Goal: Use online tool/utility: Utilize a website feature to perform a specific function

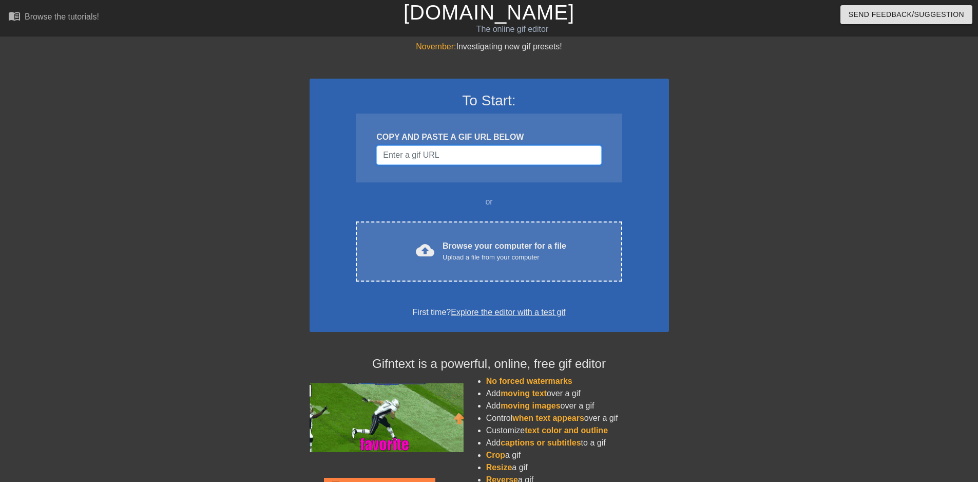
click at [468, 158] on input "Username" at bounding box center [488, 155] width 225 height 20
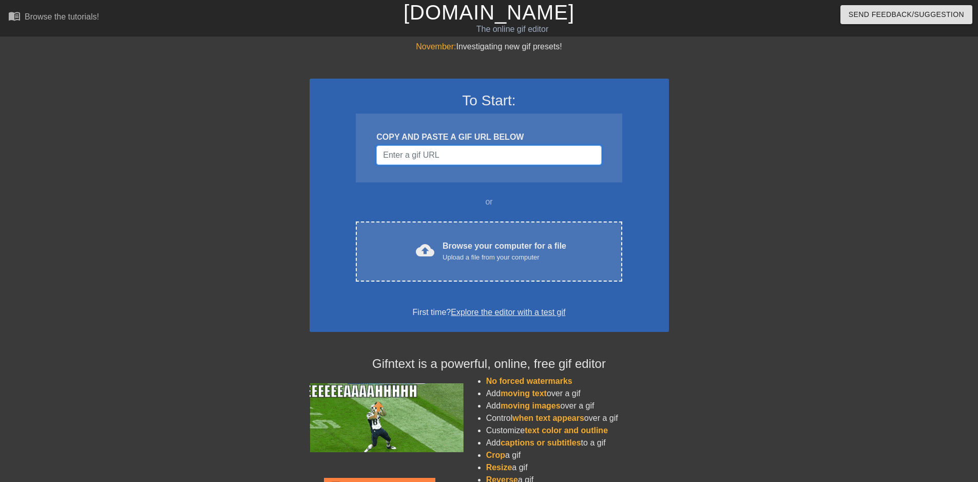
click at [403, 162] on input "Username" at bounding box center [488, 155] width 225 height 20
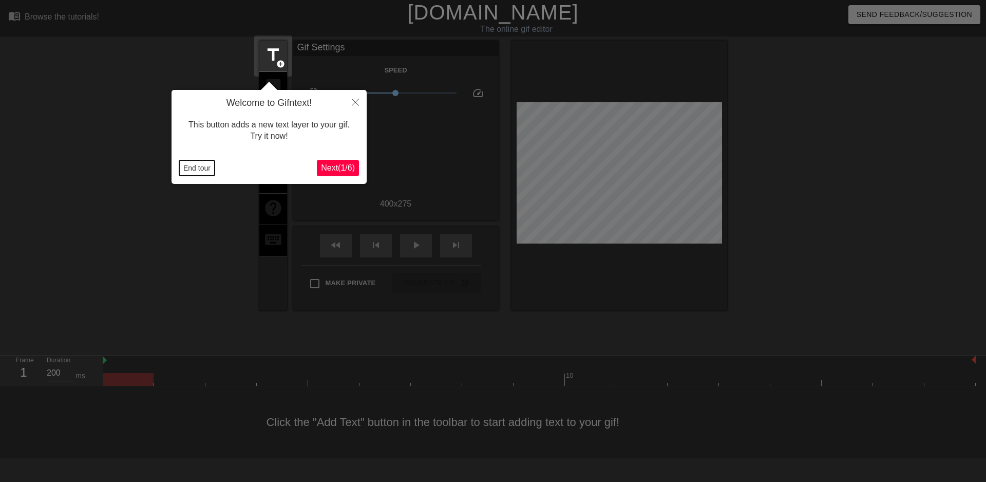
click at [192, 171] on button "End tour" at bounding box center [196, 167] width 35 height 15
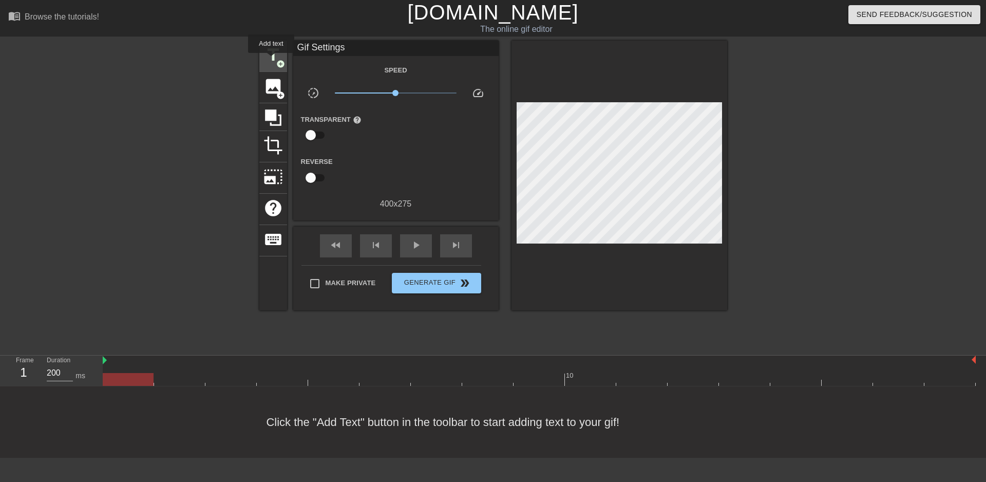
click at [271, 60] on span "title" at bounding box center [273, 55] width 20 height 20
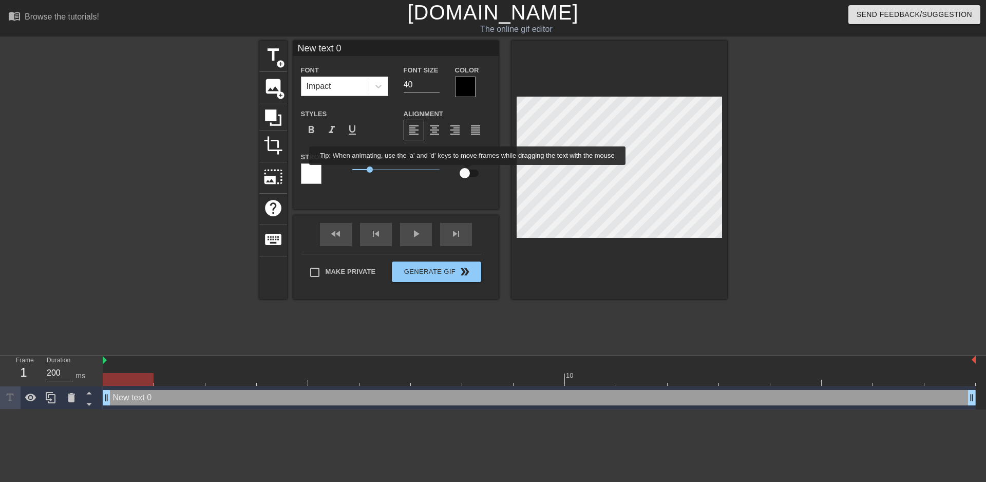
click at [468, 172] on input "checkbox" at bounding box center [464, 173] width 59 height 20
checkbox input "true"
click at [434, 86] on input "39" at bounding box center [421, 84] width 36 height 16
click at [434, 86] on input "38" at bounding box center [421, 84] width 36 height 16
click at [434, 86] on input "37" at bounding box center [421, 84] width 36 height 16
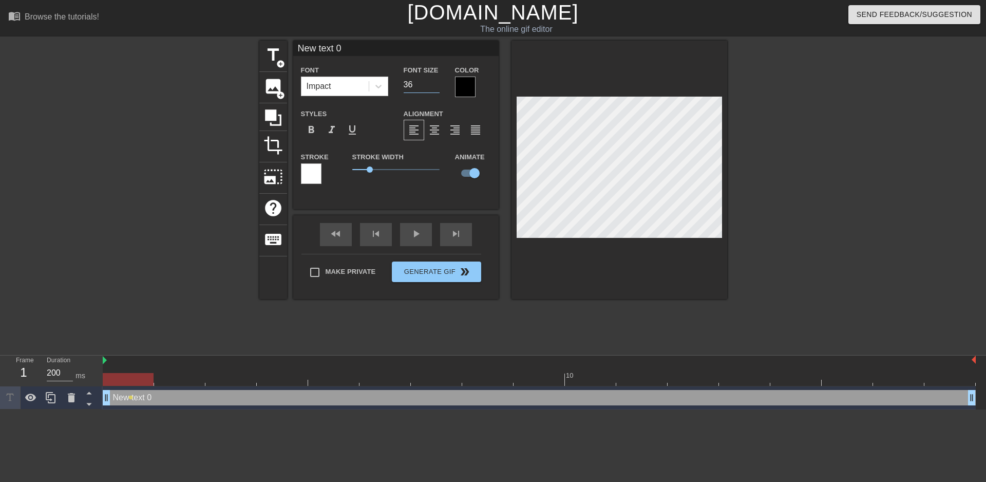
click at [434, 86] on input "36" at bounding box center [421, 84] width 36 height 16
click at [434, 86] on input "35" at bounding box center [421, 84] width 36 height 16
click at [434, 86] on input "34" at bounding box center [421, 84] width 36 height 16
click at [435, 86] on input "33" at bounding box center [421, 84] width 36 height 16
click at [435, 86] on input "32" at bounding box center [421, 84] width 36 height 16
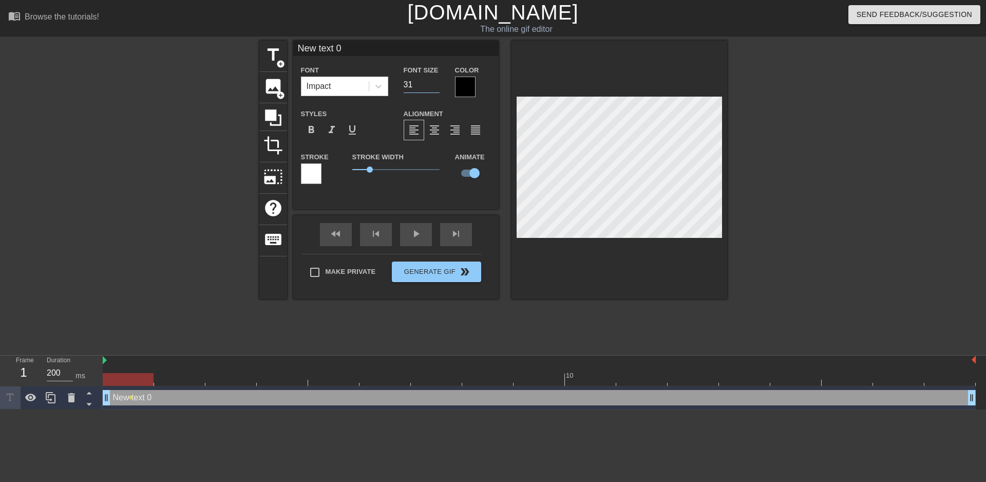
type input "31"
click at [435, 86] on input "31" at bounding box center [421, 84] width 36 height 16
type input "P"
type textarea "P"
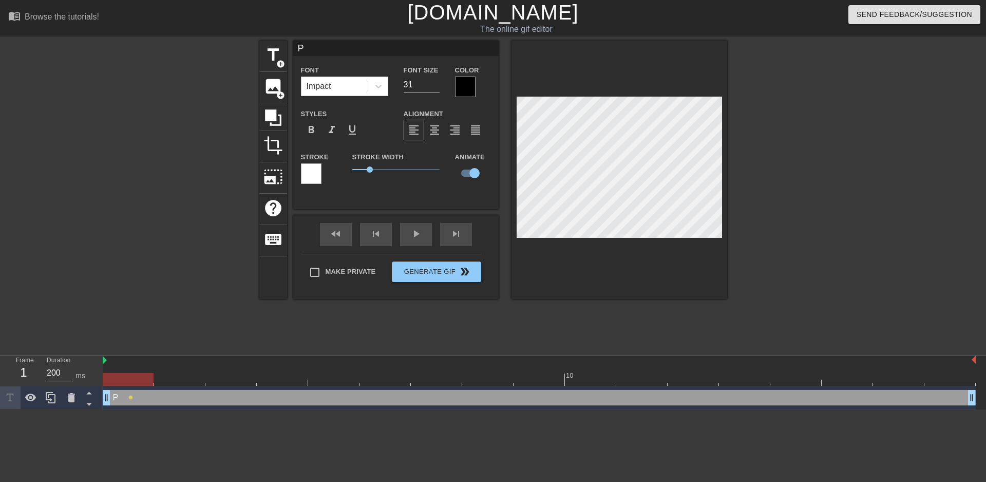
type input "P/"
type textarea "P/"
type input "P/M"
type textarea "P/M"
click at [373, 173] on span "1.2" at bounding box center [395, 169] width 87 height 12
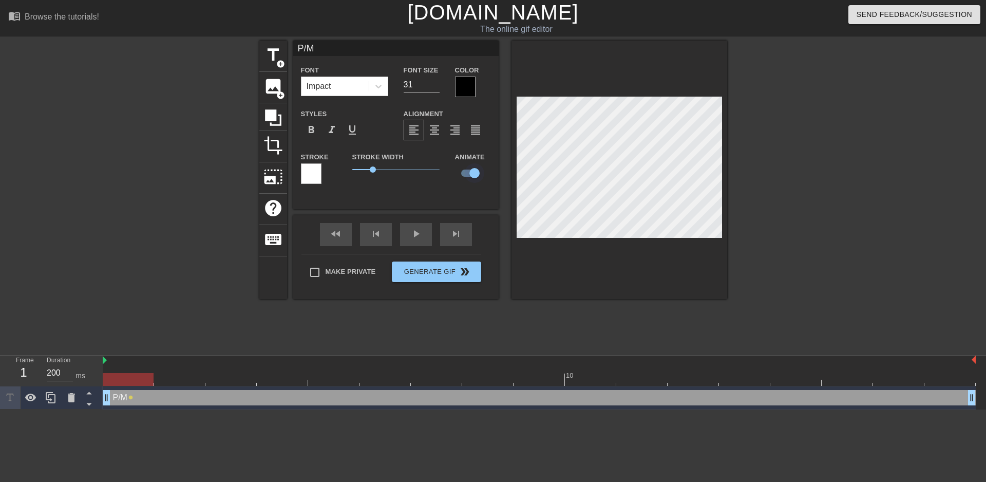
click at [471, 175] on input "checkbox" at bounding box center [474, 173] width 59 height 20
click at [468, 174] on input "checkbox" at bounding box center [464, 173] width 59 height 20
checkbox input "true"
click at [403, 232] on div "fast_rewind skip_previous play_arrow skip_next" at bounding box center [395, 234] width 167 height 39
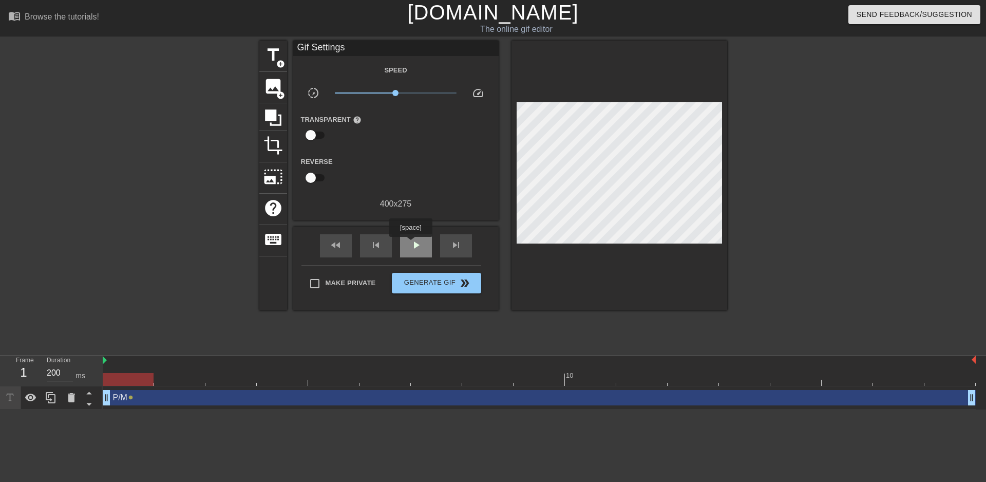
click at [410, 244] on span "play_arrow" at bounding box center [416, 245] width 12 height 12
click at [410, 244] on span "pause" at bounding box center [416, 245] width 12 height 12
drag, startPoint x: 434, startPoint y: 378, endPoint x: 112, endPoint y: 381, distance: 322.4
click at [112, 381] on div at bounding box center [128, 379] width 51 height 13
click at [124, 397] on div "P/M drag_handle drag_handle" at bounding box center [539, 397] width 873 height 15
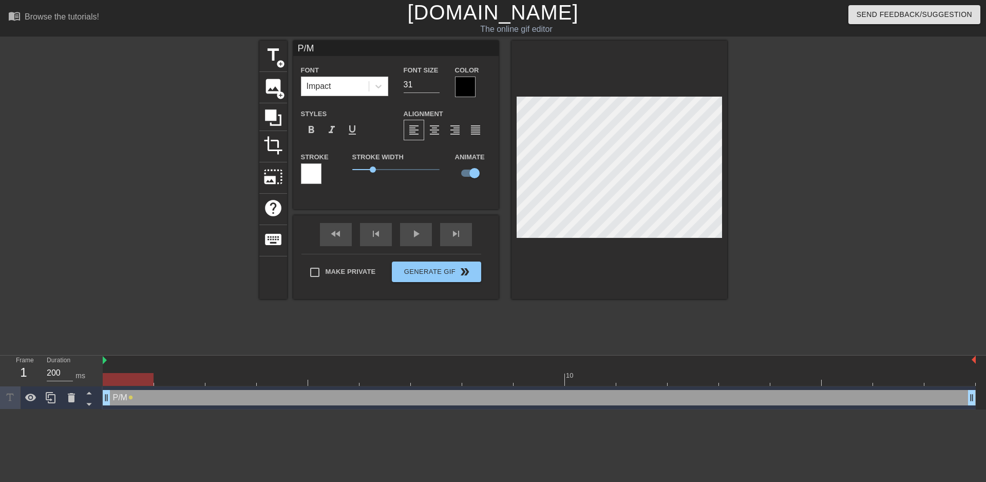
click at [123, 398] on div "P/M drag_handle drag_handle" at bounding box center [539, 397] width 873 height 15
drag, startPoint x: 121, startPoint y: 398, endPoint x: 203, endPoint y: 397, distance: 82.7
click at [238, 397] on div "P/M drag_handle drag_handle" at bounding box center [539, 397] width 873 height 15
drag, startPoint x: 115, startPoint y: 397, endPoint x: 116, endPoint y: 347, distance: 50.3
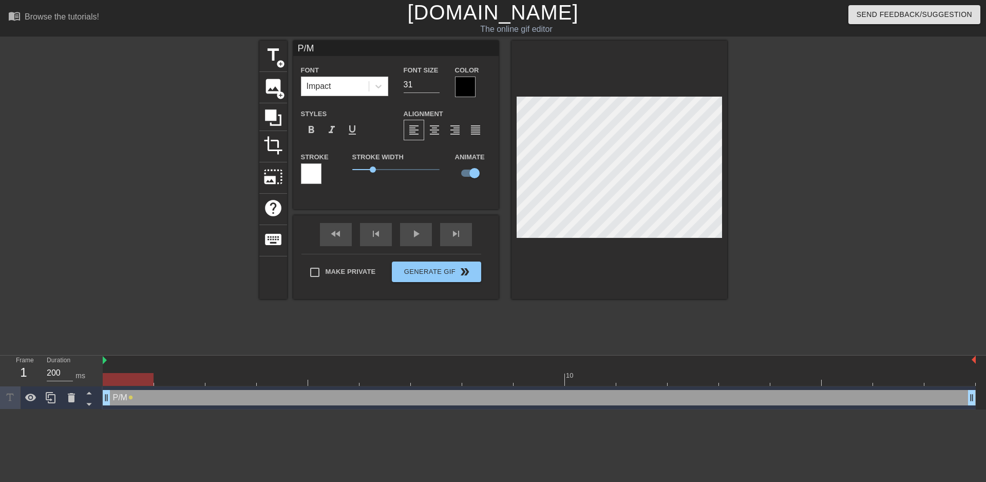
click at [116, 347] on div "menu_book Browse the tutorials! [DOMAIN_NAME] The online gif editor Send Feedba…" at bounding box center [493, 204] width 986 height 409
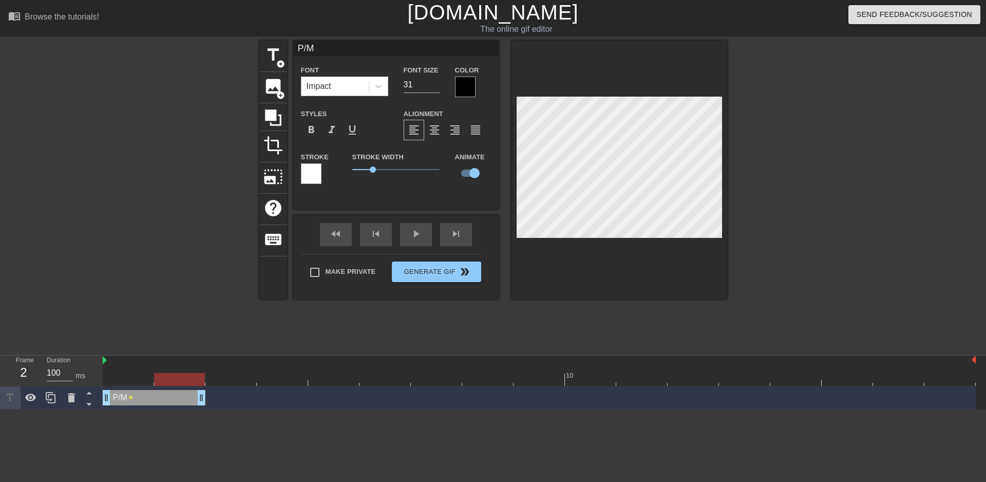
drag, startPoint x: 969, startPoint y: 395, endPoint x: 198, endPoint y: 399, distance: 771.1
click at [149, 402] on div "P/M drag_handle drag_handle" at bounding box center [154, 397] width 103 height 15
drag, startPoint x: 166, startPoint y: 400, endPoint x: 196, endPoint y: 397, distance: 30.4
click at [196, 397] on div "P/M drag_handle drag_handle" at bounding box center [154, 397] width 103 height 15
drag, startPoint x: 241, startPoint y: 396, endPoint x: 275, endPoint y: 393, distance: 34.1
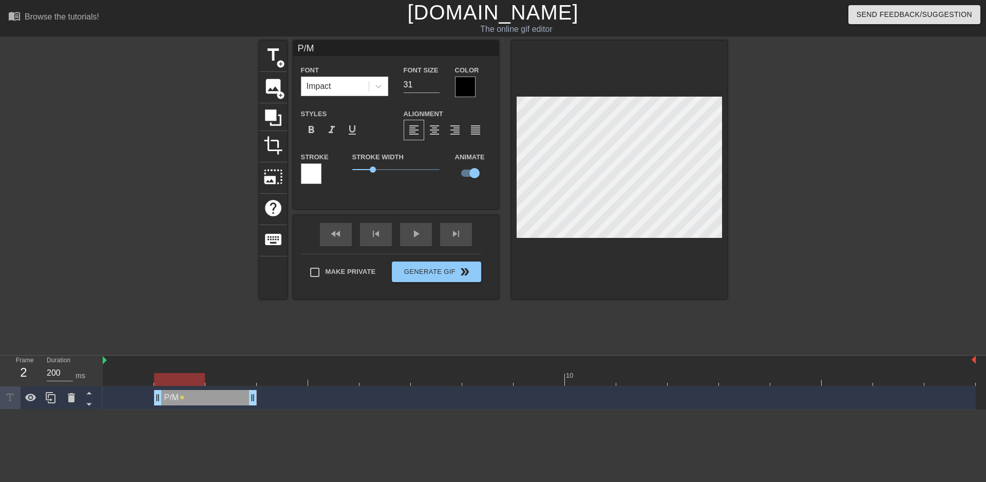
click at [257, 393] on div "P/M drag_handle drag_handle" at bounding box center [205, 397] width 103 height 15
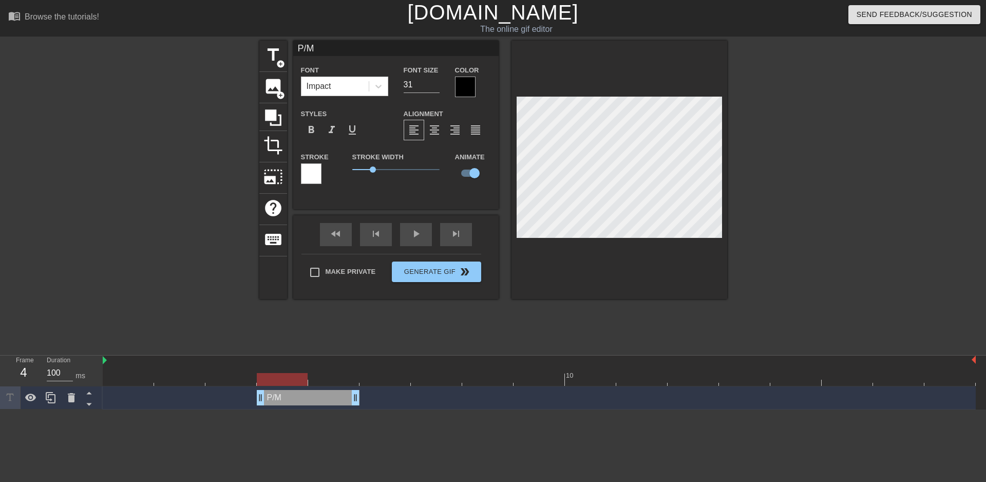
drag, startPoint x: 242, startPoint y: 396, endPoint x: 307, endPoint y: 393, distance: 64.8
click at [307, 393] on div "P/M drag_handle drag_handle" at bounding box center [308, 397] width 103 height 15
click at [561, 241] on div at bounding box center [619, 170] width 216 height 258
drag, startPoint x: 331, startPoint y: 393, endPoint x: 355, endPoint y: 392, distance: 23.6
click at [355, 392] on div "P/M drag_handle drag_handle" at bounding box center [308, 397] width 103 height 15
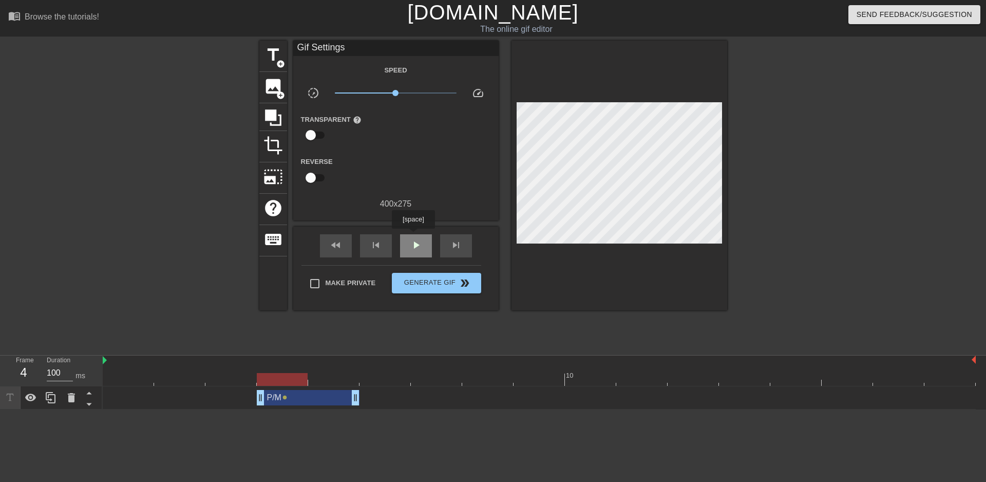
click at [413, 236] on div "play_arrow" at bounding box center [416, 245] width 32 height 23
click at [413, 236] on div "pause" at bounding box center [416, 245] width 32 height 23
drag, startPoint x: 743, startPoint y: 378, endPoint x: 92, endPoint y: 383, distance: 651.0
click at [92, 383] on div "Frame 1 Duration 200 ms 10 P/M drag_handle drag_handle lens" at bounding box center [493, 382] width 986 height 54
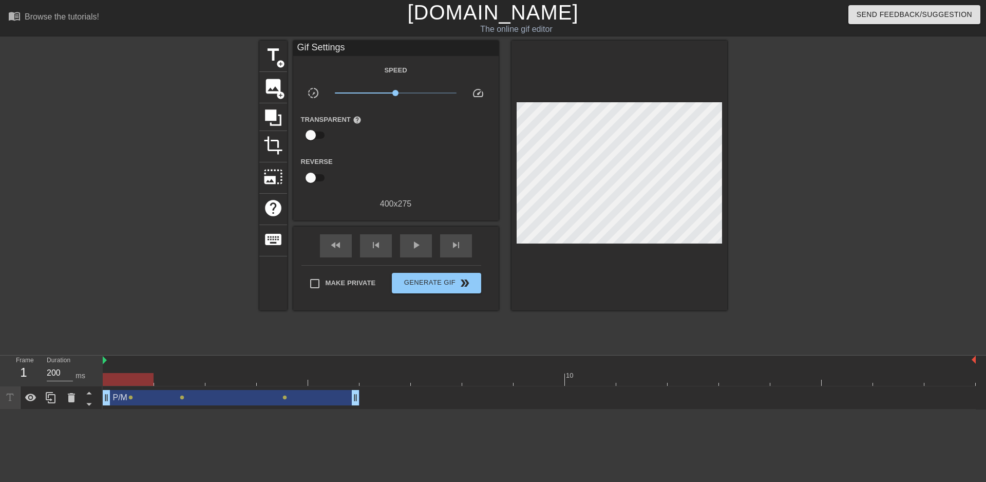
drag, startPoint x: 240, startPoint y: 403, endPoint x: 116, endPoint y: 403, distance: 124.7
click at [285, 395] on span "lens" at bounding box center [284, 397] width 5 height 5
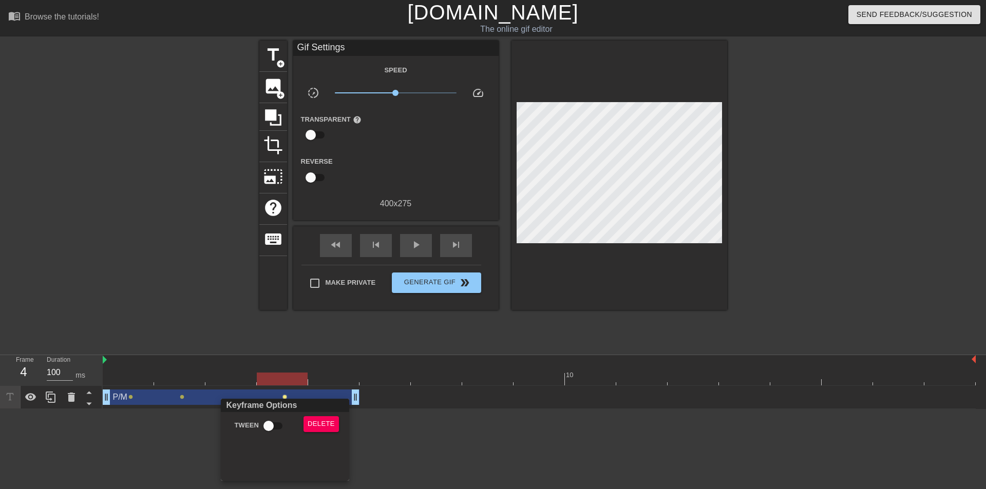
click at [131, 396] on div at bounding box center [493, 244] width 986 height 489
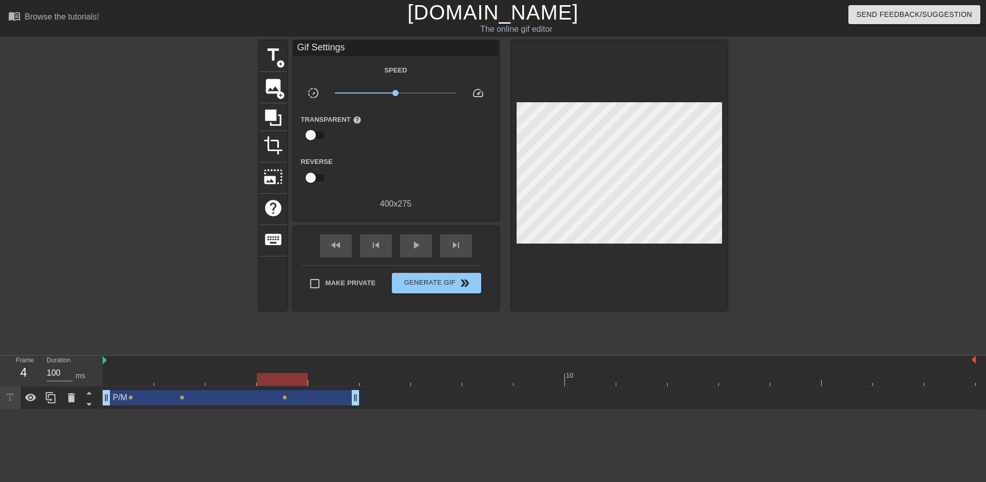
click at [128, 398] on span "lens" at bounding box center [130, 397] width 5 height 5
type input "200"
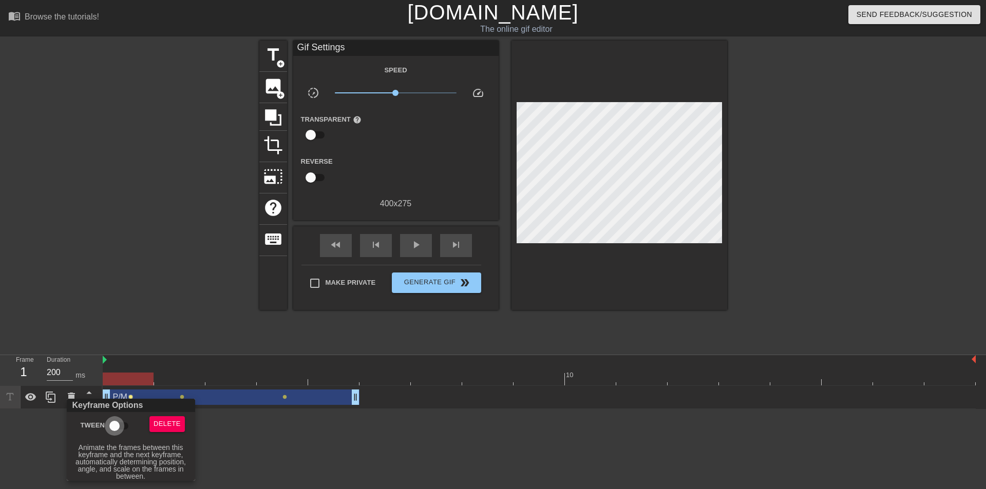
click at [116, 429] on input "Tween" at bounding box center [114, 426] width 59 height 20
checkbox input "true"
click at [572, 161] on div at bounding box center [493, 244] width 986 height 489
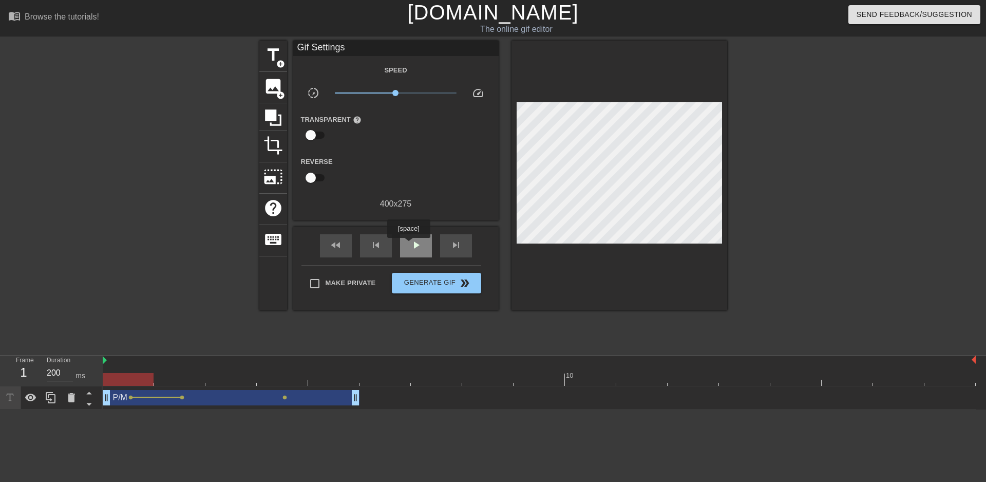
click at [409, 245] on div "play_arrow" at bounding box center [416, 245] width 32 height 23
click at [409, 245] on div "pause" at bounding box center [416, 245] width 32 height 23
click at [182, 397] on span "lens" at bounding box center [182, 397] width 5 height 5
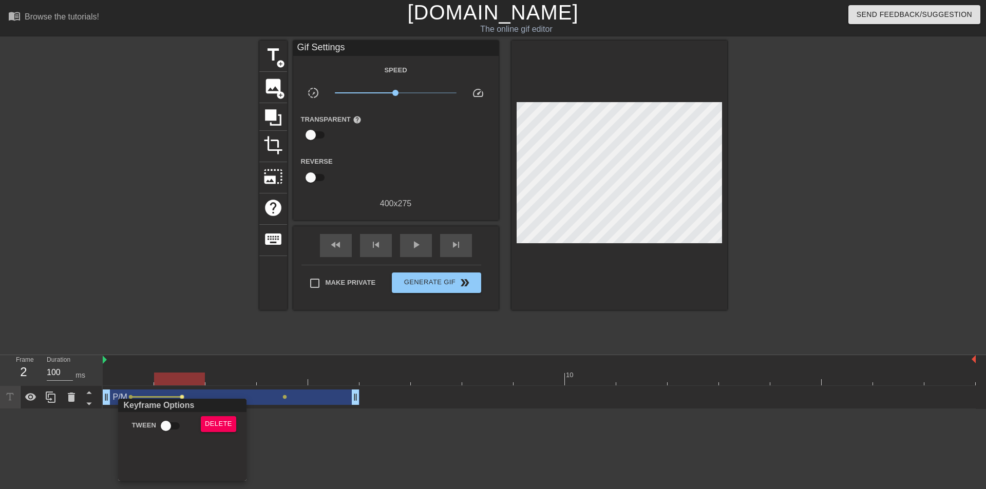
click at [342, 433] on div at bounding box center [493, 244] width 986 height 489
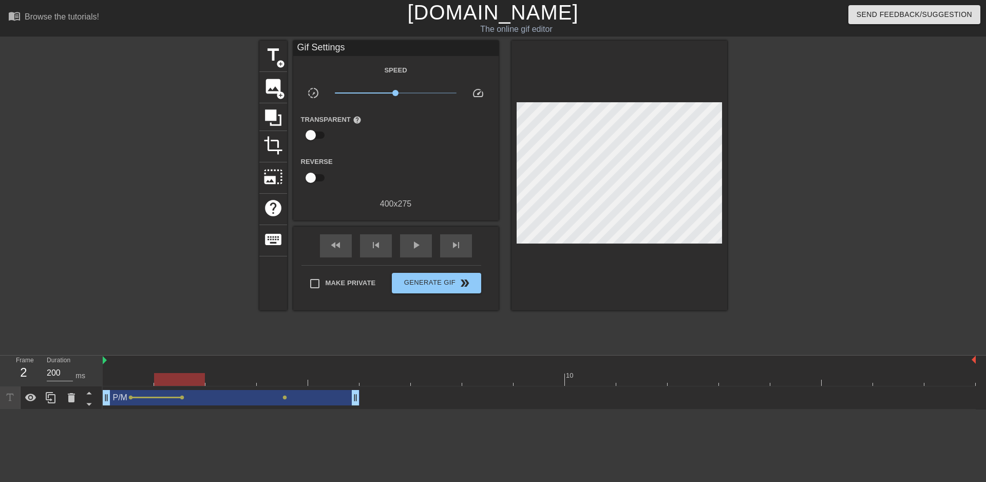
type input "100"
drag, startPoint x: 356, startPoint y: 399, endPoint x: 193, endPoint y: 400, distance: 162.7
click at [268, 51] on span "title" at bounding box center [273, 55] width 20 height 20
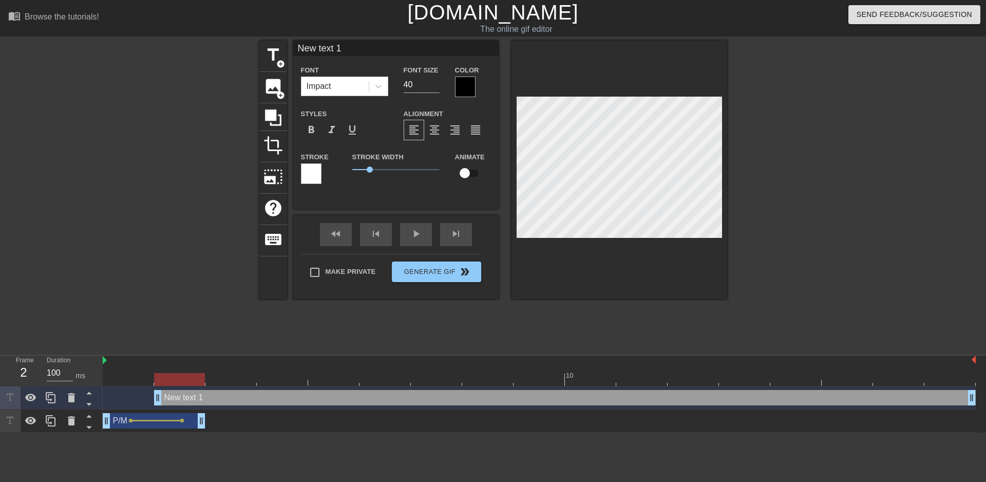
type input "P/M"
type input "31"
checkbox input "true"
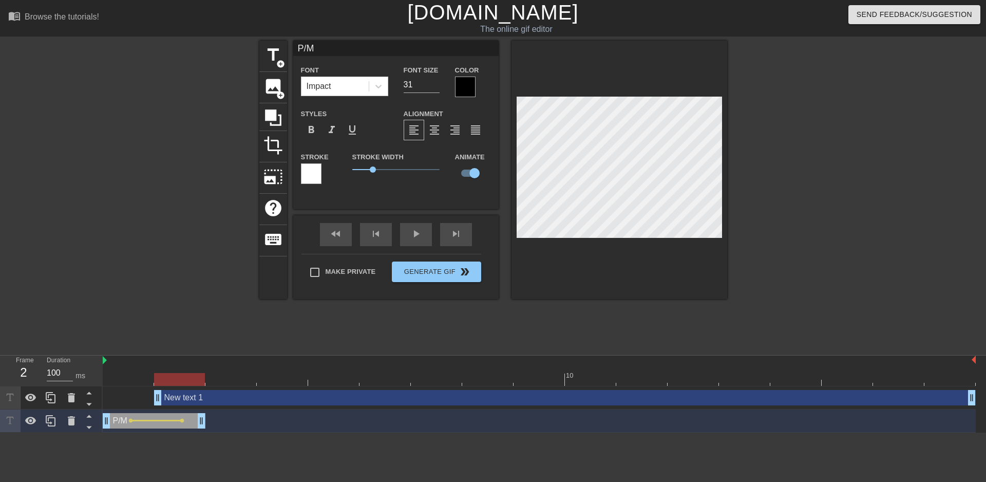
type input "New text 1"
type input "40"
checkbox input "false"
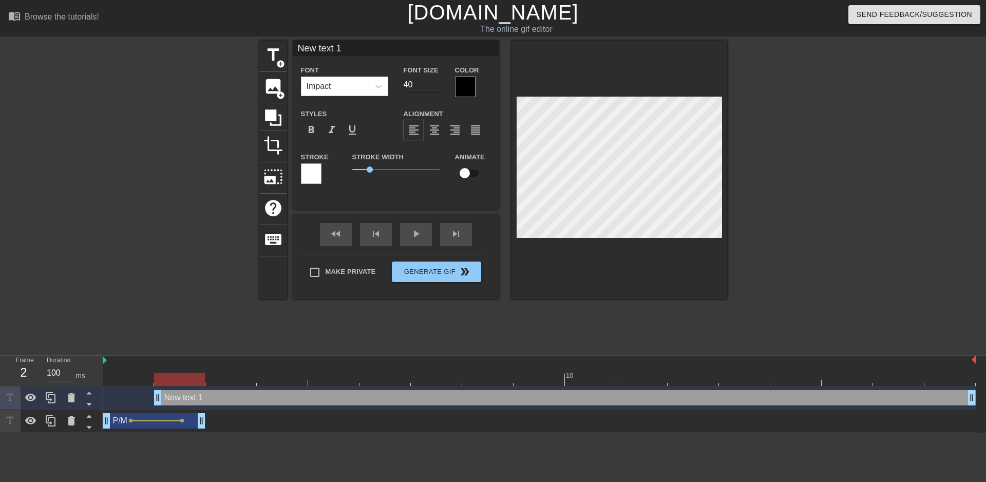
click at [409, 91] on div "Font Size 40" at bounding box center [421, 80] width 51 height 33
click at [411, 84] on input "40" at bounding box center [421, 84] width 36 height 16
drag, startPoint x: 411, startPoint y: 84, endPoint x: 393, endPoint y: 84, distance: 18.0
click at [400, 88] on div "Font Size 40" at bounding box center [421, 80] width 51 height 33
type input "31"
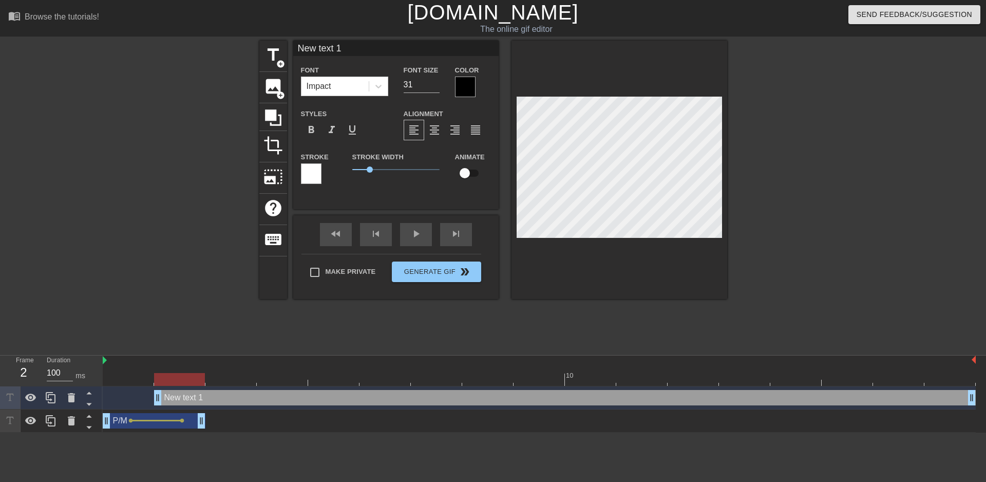
scroll to position [2, 2]
type input "O"
type textarea "O"
type input "OT"
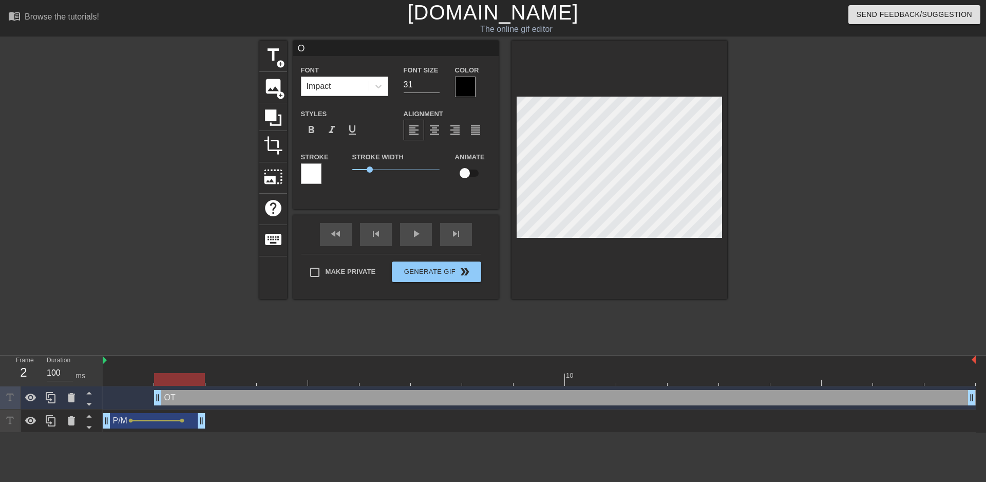
type textarea "OT"
type input "OTD"
type textarea "OTD"
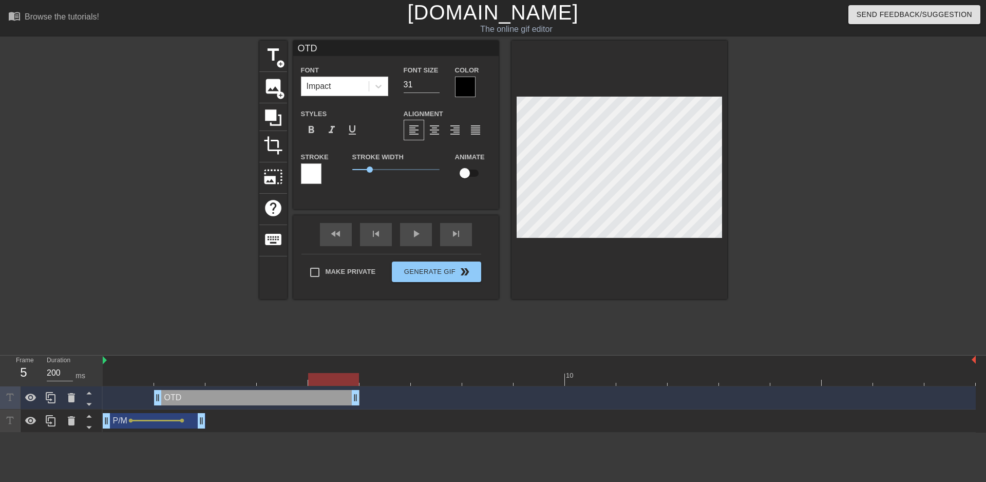
type input "100"
drag, startPoint x: 972, startPoint y: 396, endPoint x: 306, endPoint y: 406, distance: 666.4
click at [306, 406] on div "OTD drag_handle drag_handle" at bounding box center [539, 397] width 873 height 23
click at [186, 400] on div "OTD drag_handle drag_handle" at bounding box center [231, 397] width 154 height 15
drag, startPoint x: 258, startPoint y: 454, endPoint x: 241, endPoint y: 441, distance: 21.7
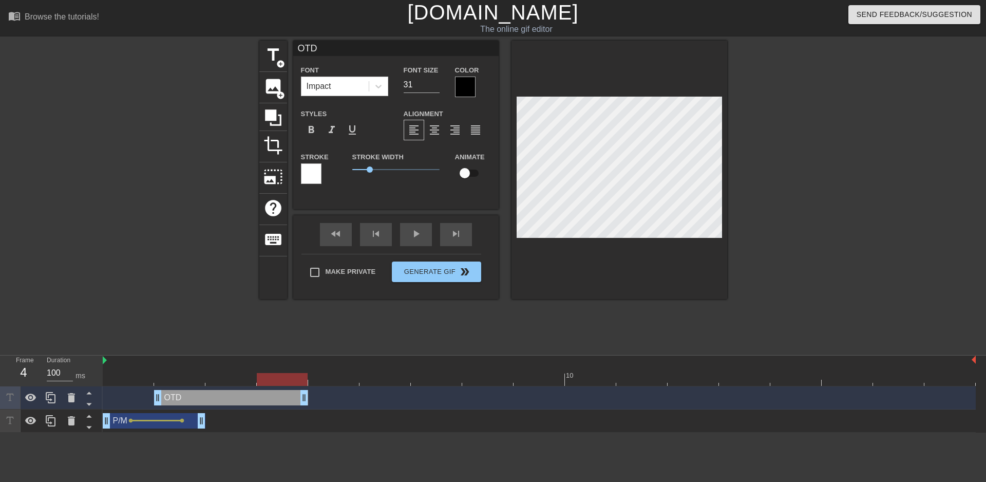
click at [257, 432] on html "menu_book Browse the tutorials! [DOMAIN_NAME] The online gif editor Send Feedba…" at bounding box center [493, 216] width 986 height 432
click at [199, 401] on div "OTD drag_handle drag_handle" at bounding box center [231, 397] width 154 height 15
click at [472, 175] on input "checkbox" at bounding box center [464, 173] width 59 height 20
checkbox input "true"
click at [183, 398] on span "lens" at bounding box center [182, 397] width 5 height 5
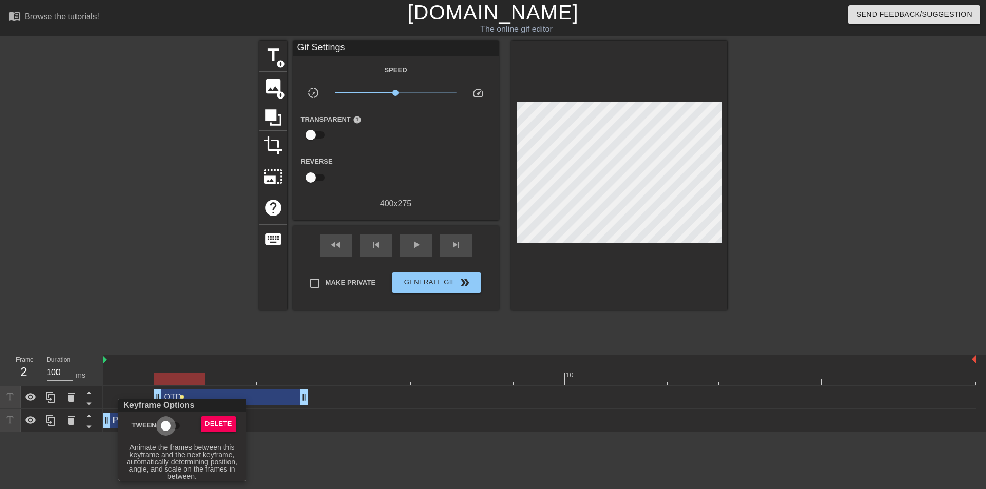
click at [160, 424] on input "Tween" at bounding box center [166, 426] width 59 height 20
checkbox input "true"
click at [323, 458] on div at bounding box center [493, 244] width 986 height 489
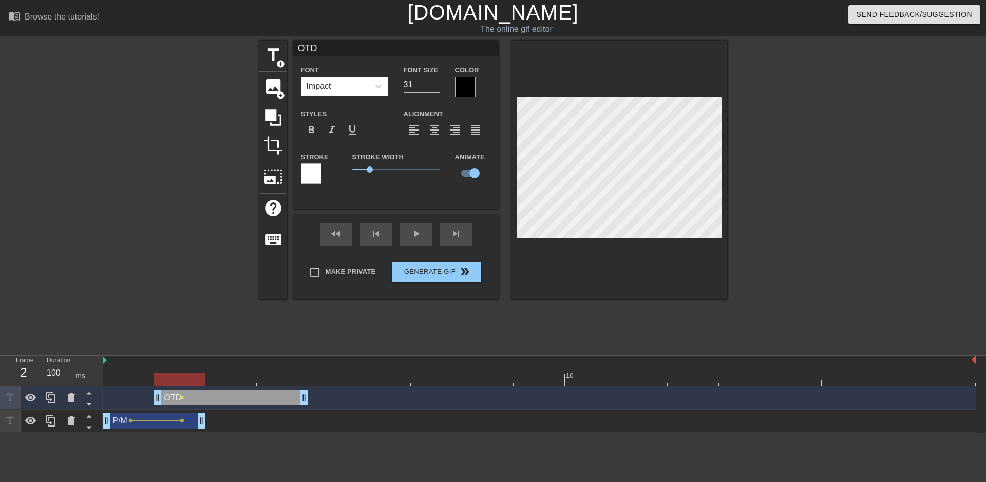
click at [268, 432] on html "menu_book Browse the tutorials! [DOMAIN_NAME] The online gif editor Send Feedba…" at bounding box center [493, 216] width 986 height 432
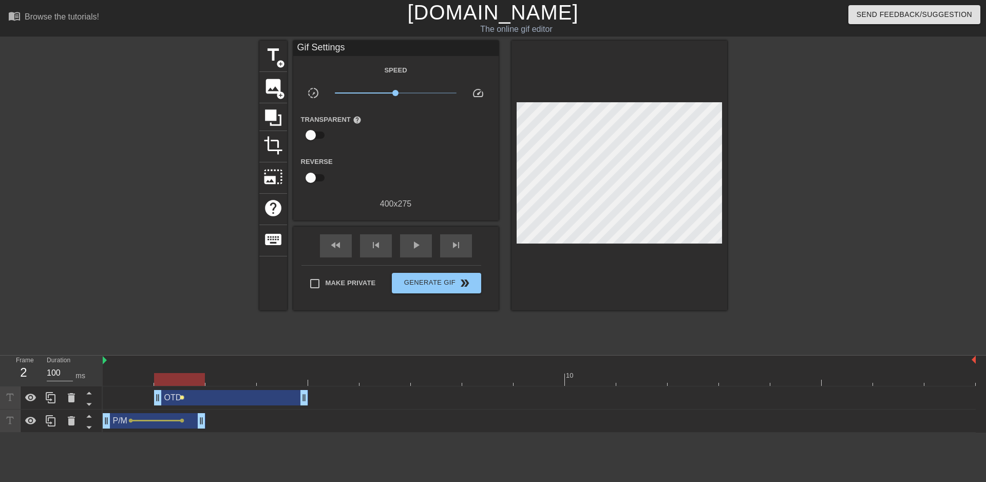
click at [182, 397] on span "lens" at bounding box center [182, 397] width 5 height 5
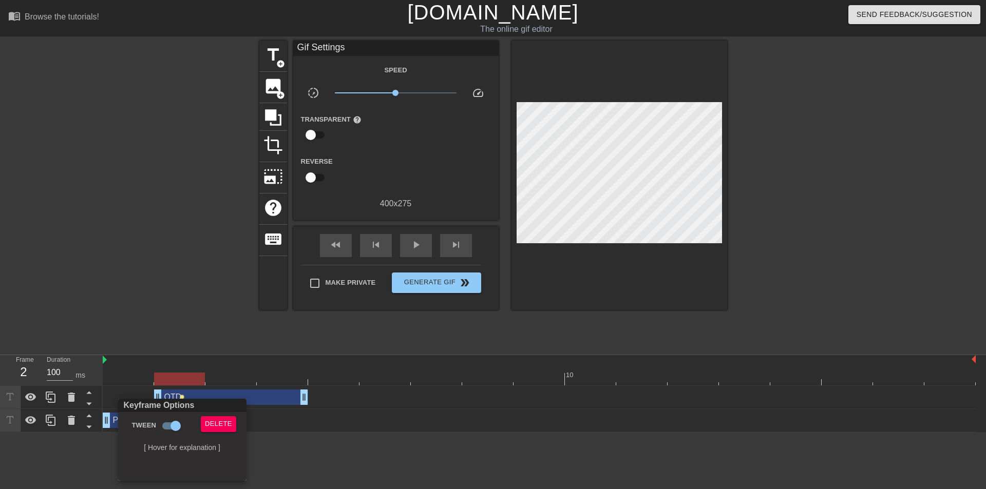
drag, startPoint x: 406, startPoint y: 463, endPoint x: 134, endPoint y: 370, distance: 287.3
click at [398, 457] on div at bounding box center [493, 244] width 986 height 489
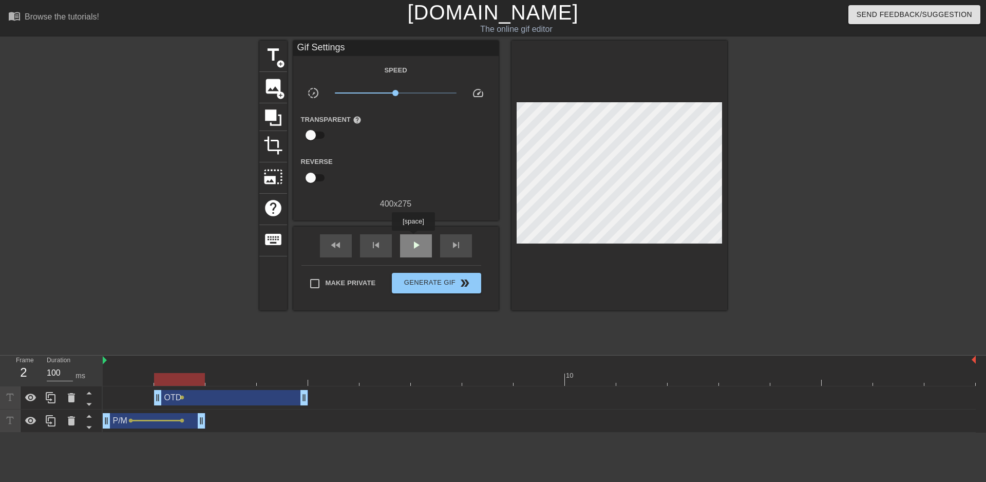
click at [413, 239] on span "play_arrow" at bounding box center [416, 245] width 12 height 12
click at [413, 239] on span "pause" at bounding box center [416, 245] width 12 height 12
click at [179, 405] on div "OTD drag_handle drag_handle" at bounding box center [231, 397] width 154 height 15
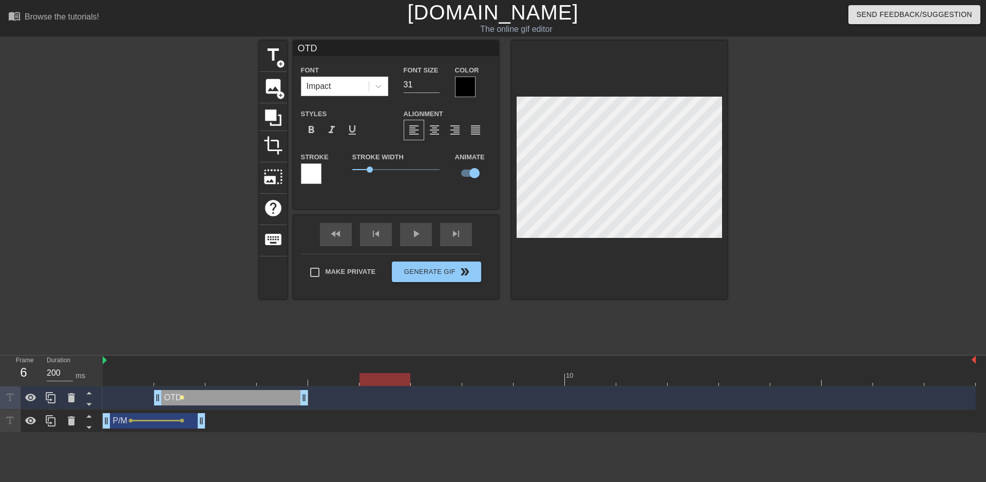
click at [182, 398] on span "lens" at bounding box center [182, 397] width 5 height 5
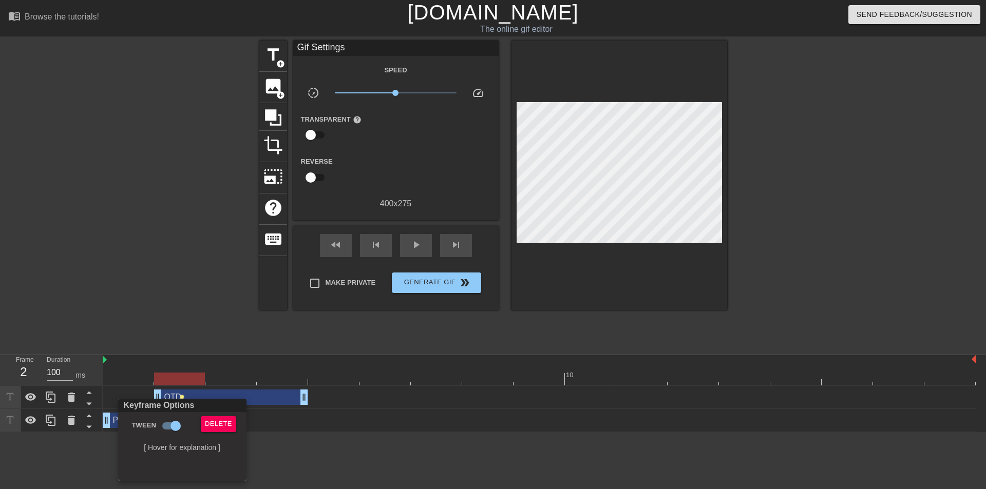
drag, startPoint x: 183, startPoint y: 397, endPoint x: 203, endPoint y: 399, distance: 20.1
click at [200, 395] on div at bounding box center [493, 244] width 986 height 489
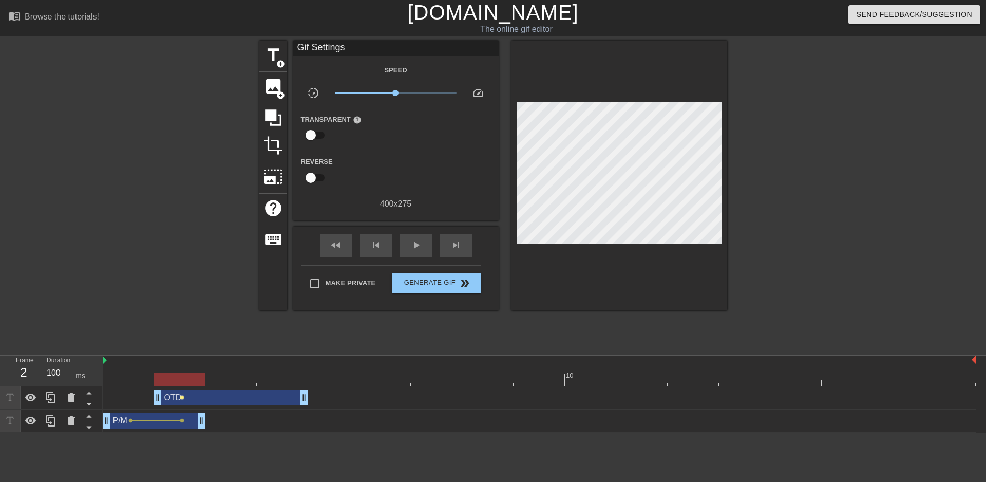
click at [182, 396] on span "lens" at bounding box center [182, 397] width 5 height 5
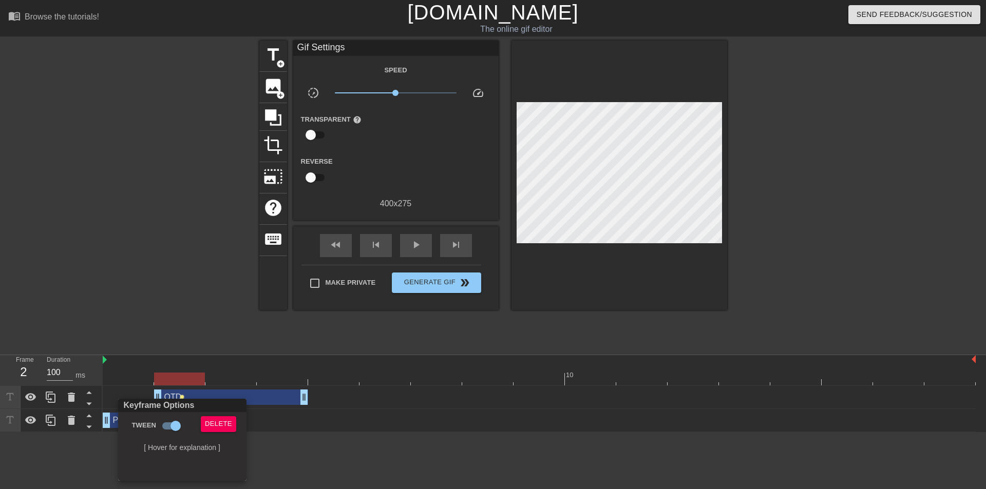
click at [588, 236] on div at bounding box center [493, 244] width 986 height 489
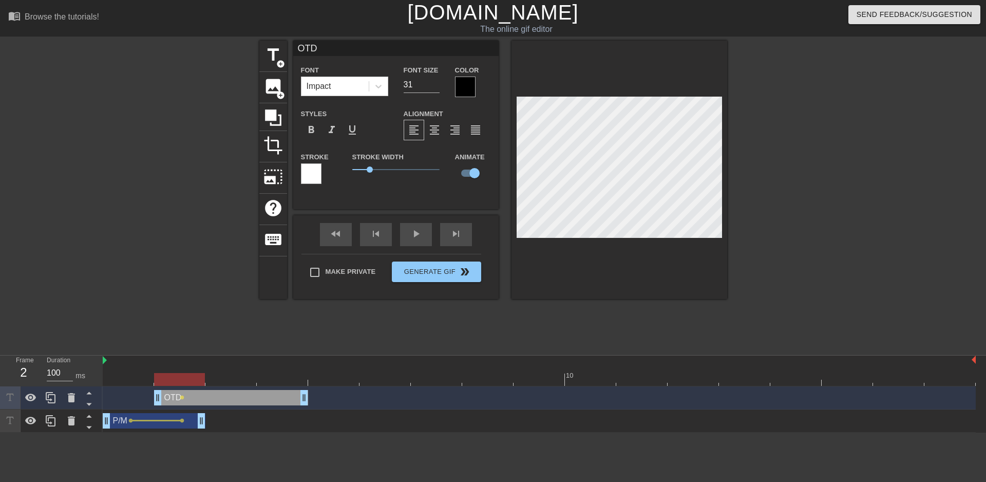
click at [587, 256] on div at bounding box center [619, 170] width 216 height 258
click at [416, 237] on div "play_arrow" at bounding box center [416, 234] width 32 height 23
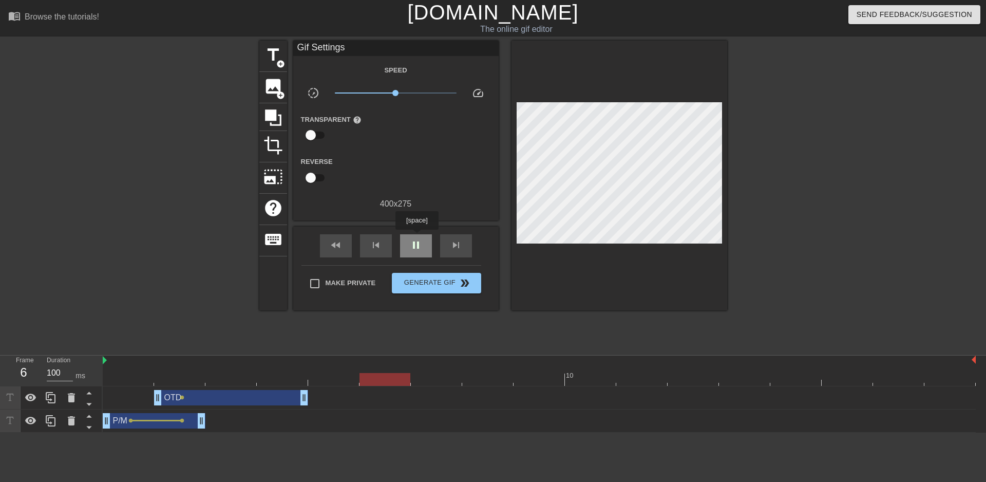
click at [416, 237] on div "pause" at bounding box center [416, 245] width 32 height 23
click at [195, 397] on div "OTD drag_handle drag_handle" at bounding box center [231, 397] width 154 height 15
click at [183, 397] on span "lens" at bounding box center [182, 397] width 5 height 5
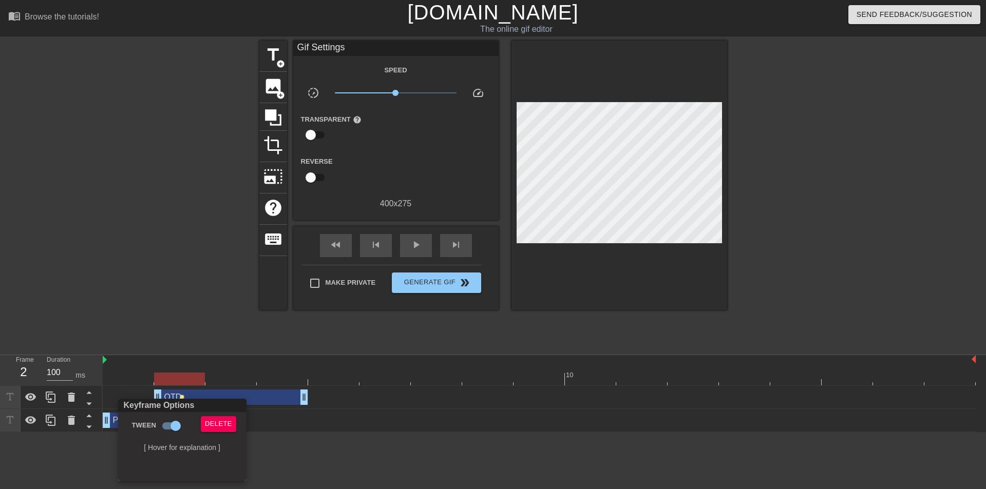
click at [179, 380] on div at bounding box center [493, 244] width 986 height 489
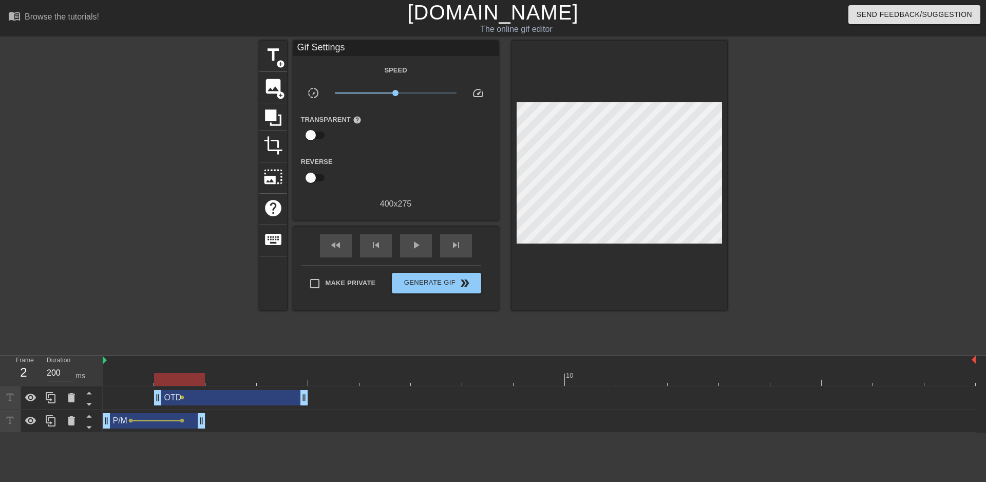
type input "100"
click at [163, 380] on div at bounding box center [179, 379] width 51 height 13
click at [214, 395] on div "OTD drag_handle drag_handle" at bounding box center [231, 397] width 154 height 15
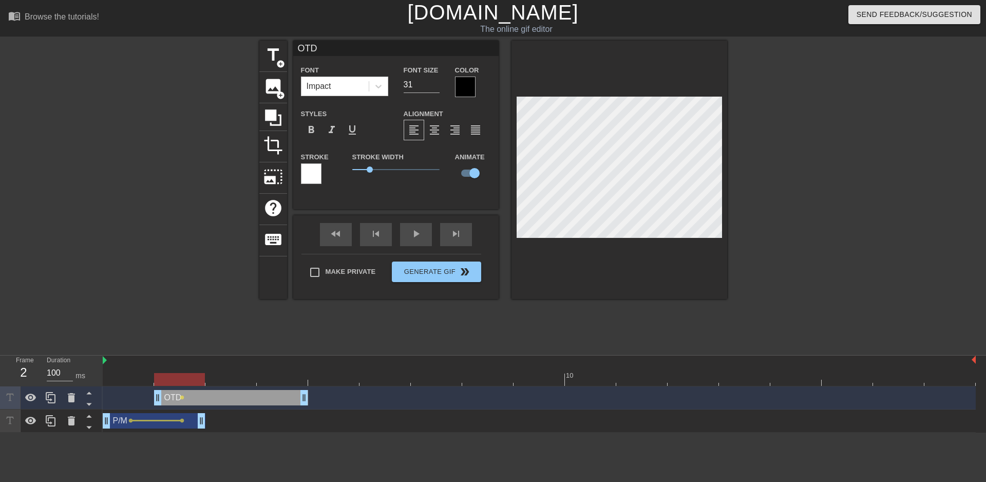
click at [234, 392] on div "OTD drag_handle drag_handle" at bounding box center [231, 397] width 154 height 15
drag, startPoint x: 228, startPoint y: 397, endPoint x: 166, endPoint y: 400, distance: 61.7
click at [197, 399] on div "OTD drag_handle drag_handle" at bounding box center [231, 397] width 154 height 15
click at [72, 400] on icon at bounding box center [71, 397] width 7 height 9
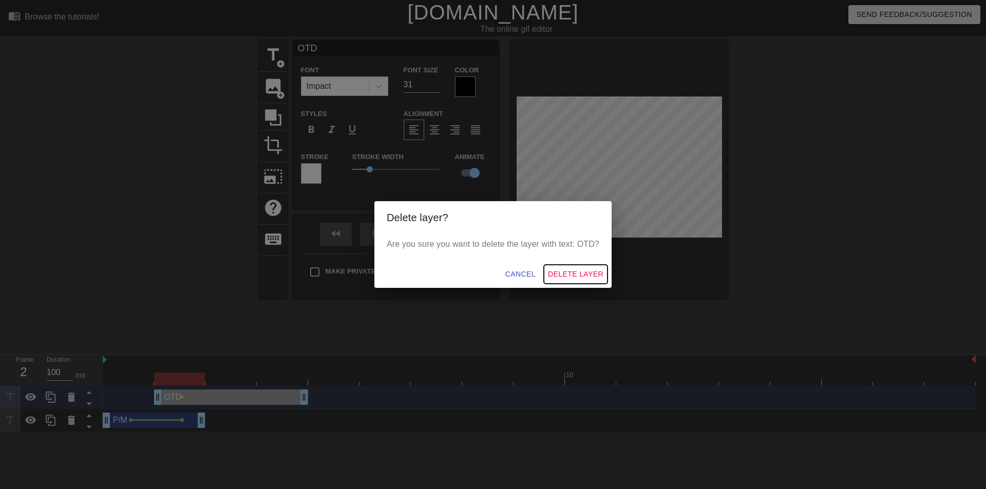
click at [584, 274] on span "Delete Layer" at bounding box center [575, 274] width 55 height 13
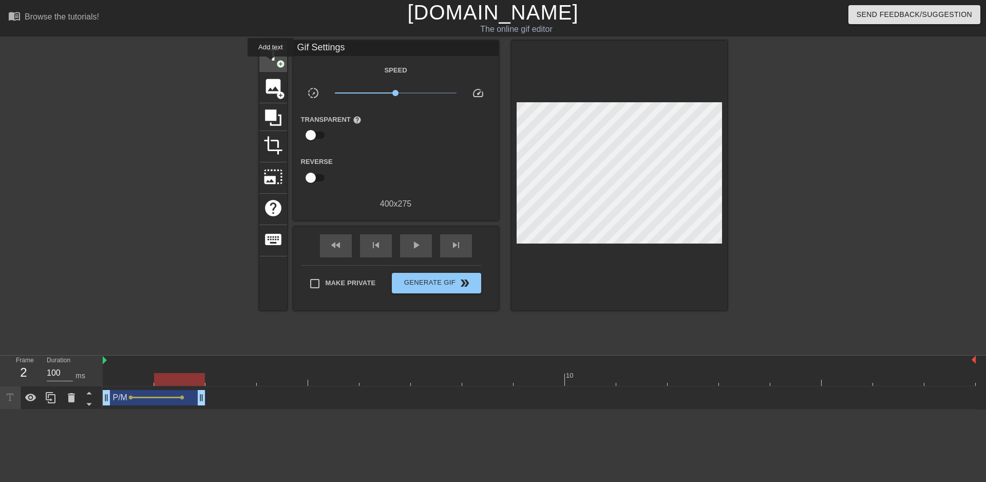
click at [270, 64] on span "title" at bounding box center [273, 55] width 20 height 20
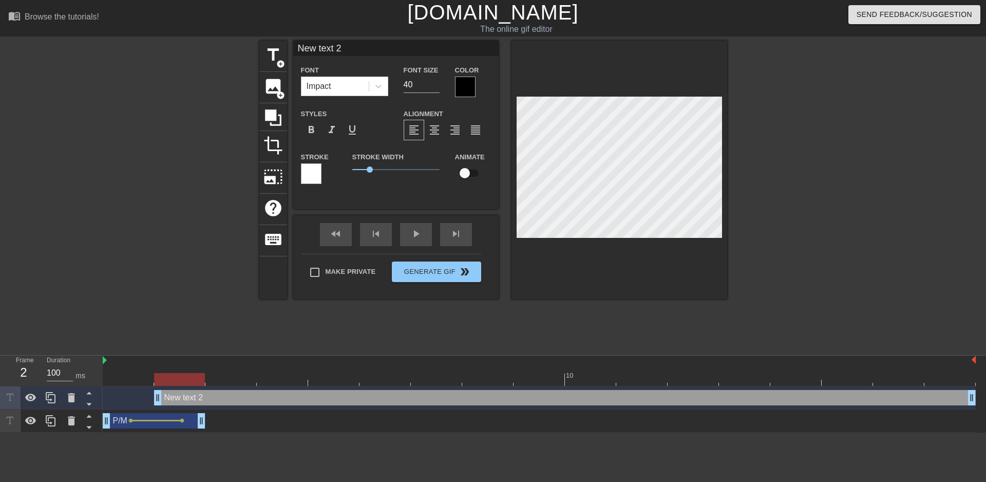
scroll to position [2, 3]
click at [396, 87] on div "Font Size 40" at bounding box center [421, 80] width 51 height 33
type input "31"
type textarea "O"
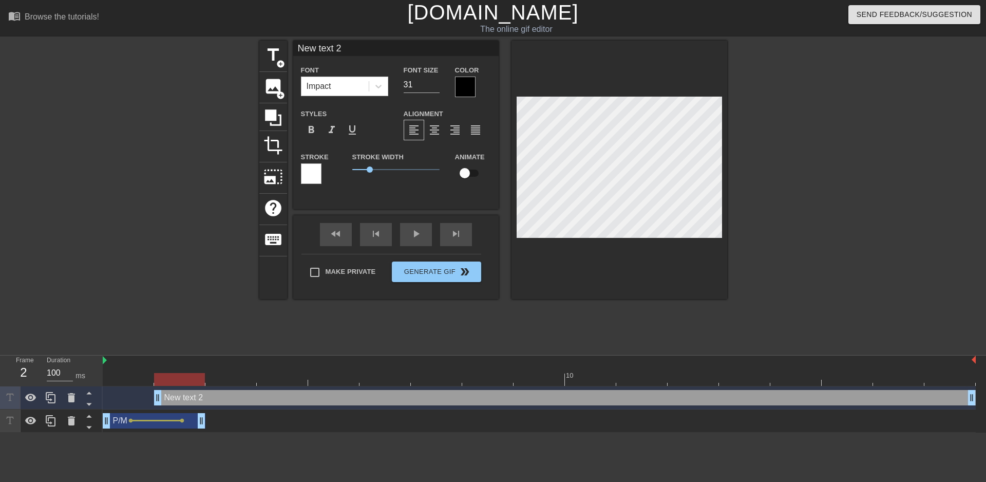
type input "O"
type textarea "OT"
type input "OT"
type textarea "OTD"
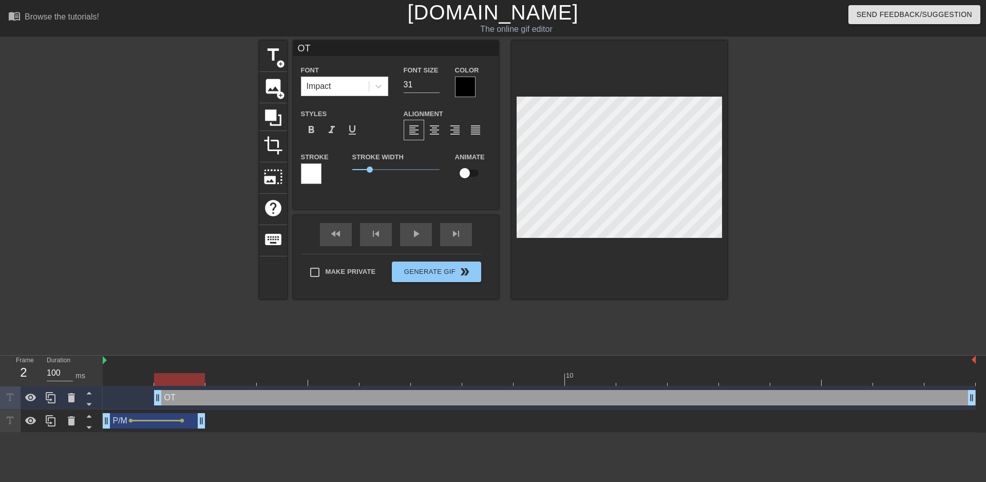
type input "OTD"
click at [467, 174] on input "checkbox" at bounding box center [464, 173] width 59 height 20
checkbox input "true"
click at [182, 397] on span "lens" at bounding box center [182, 397] width 5 height 5
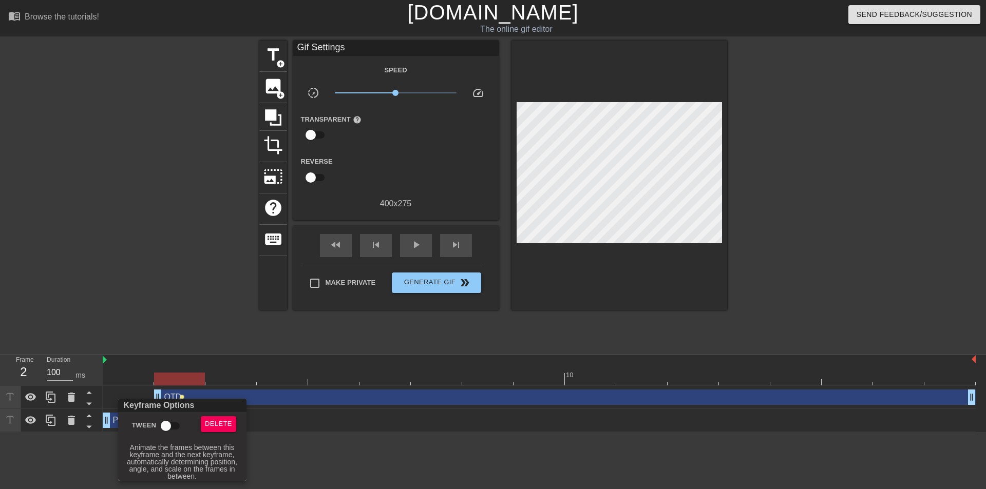
click at [163, 429] on input "Tween" at bounding box center [166, 426] width 59 height 20
checkbox input "true"
drag, startPoint x: 491, startPoint y: 456, endPoint x: 506, endPoint y: 408, distance: 50.7
click at [491, 455] on div at bounding box center [493, 244] width 986 height 489
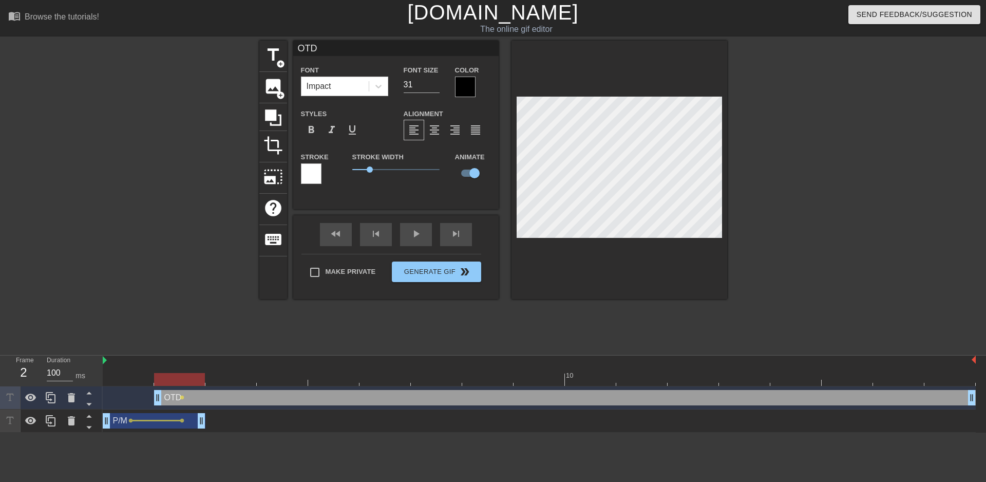
click at [590, 239] on div at bounding box center [619, 170] width 216 height 258
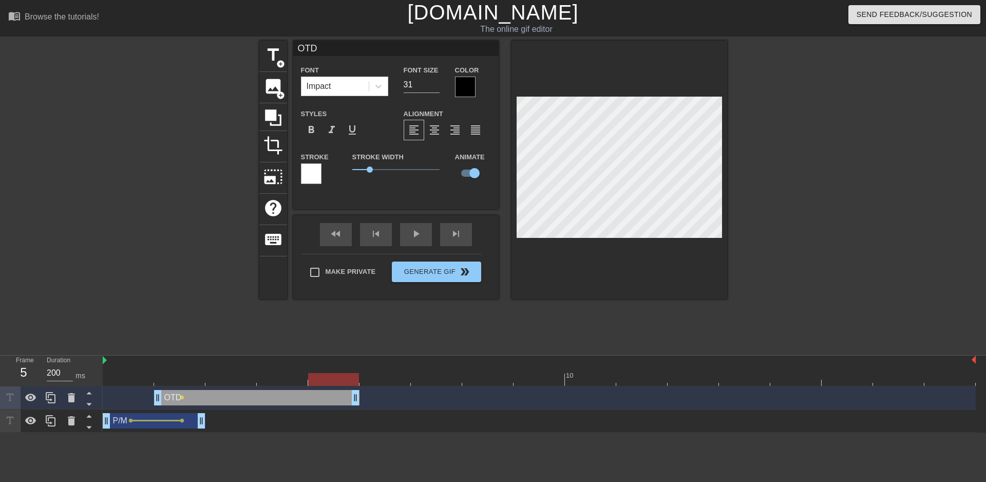
drag, startPoint x: 972, startPoint y: 396, endPoint x: 222, endPoint y: 400, distance: 750.0
click at [376, 408] on div "OTD drag_handle drag_handle lens" at bounding box center [539, 397] width 873 height 23
click at [243, 397] on div "OTD drag_handle drag_handle" at bounding box center [256, 397] width 205 height 15
type input "100"
drag, startPoint x: 228, startPoint y: 397, endPoint x: 263, endPoint y: 387, distance: 36.4
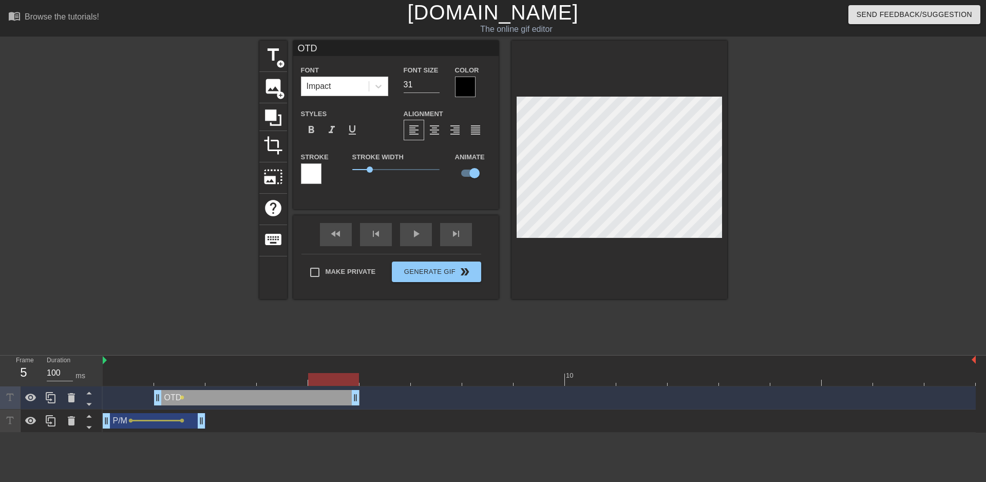
click at [228, 398] on div "OTD drag_handle drag_handle" at bounding box center [256, 397] width 205 height 15
click at [465, 168] on input "checkbox" at bounding box center [474, 173] width 59 height 20
click at [465, 168] on input "checkbox" at bounding box center [464, 173] width 59 height 20
checkbox input "true"
click at [182, 400] on div "OTD drag_handle drag_handle" at bounding box center [256, 397] width 205 height 15
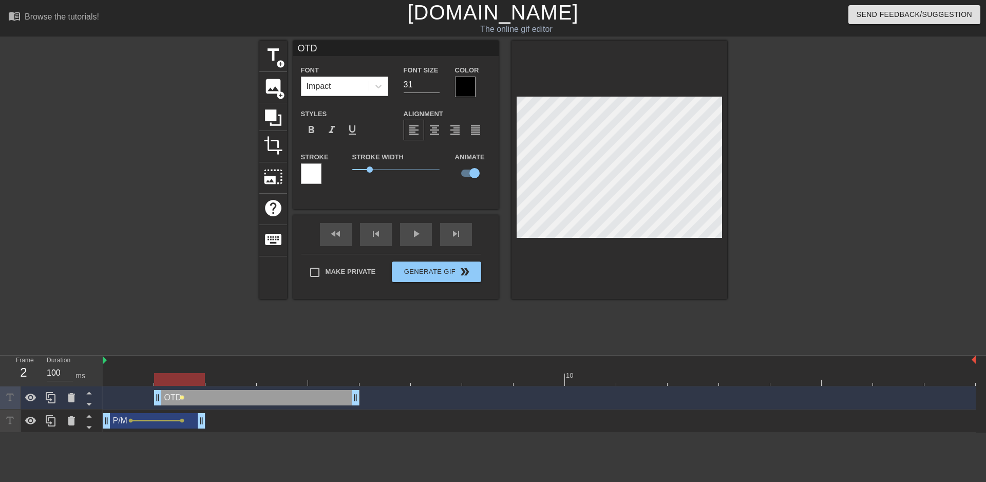
click at [183, 396] on span "lens" at bounding box center [182, 397] width 5 height 5
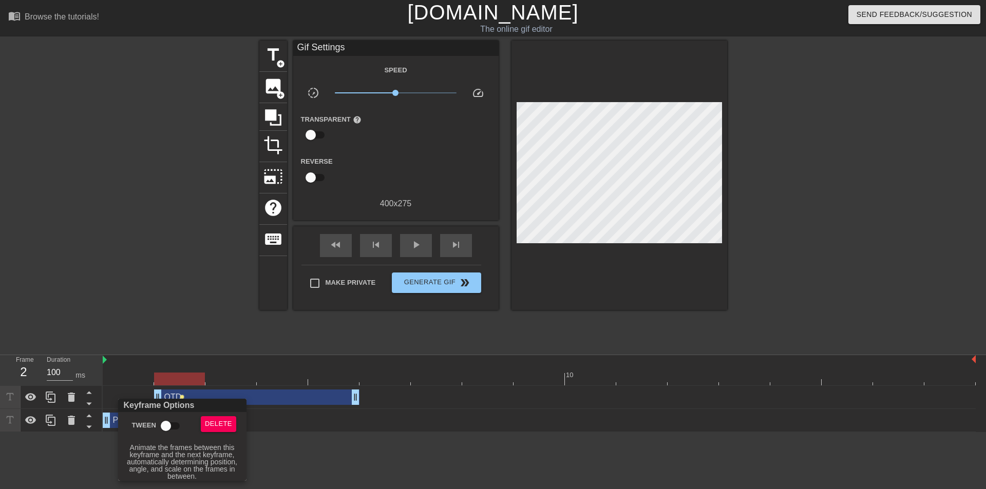
click at [170, 425] on input "Tween" at bounding box center [166, 426] width 59 height 20
checkbox input "true"
click at [317, 434] on div at bounding box center [493, 244] width 986 height 489
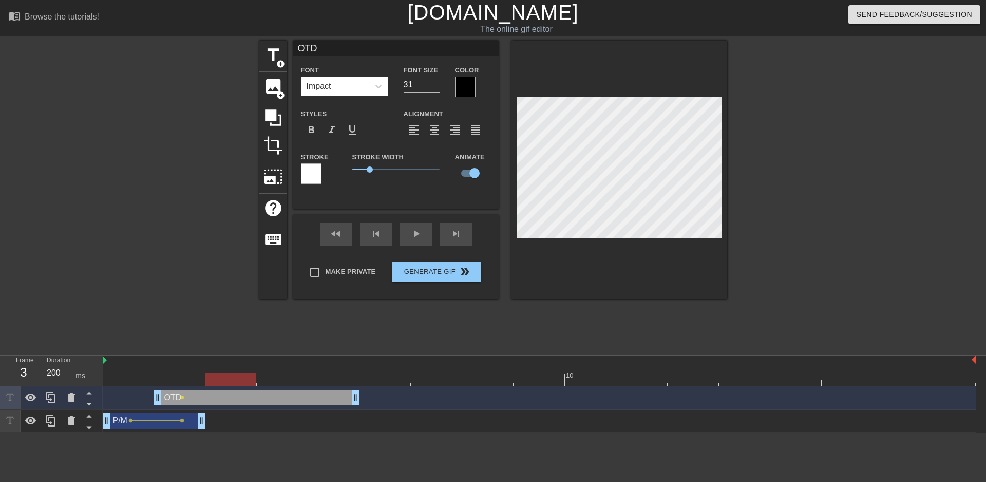
drag, startPoint x: 204, startPoint y: 378, endPoint x: 213, endPoint y: 379, distance: 8.3
click at [213, 379] on div at bounding box center [230, 379] width 51 height 13
drag, startPoint x: 238, startPoint y: 375, endPoint x: 280, endPoint y: 376, distance: 42.1
click at [280, 376] on div at bounding box center [282, 379] width 51 height 13
type input "200"
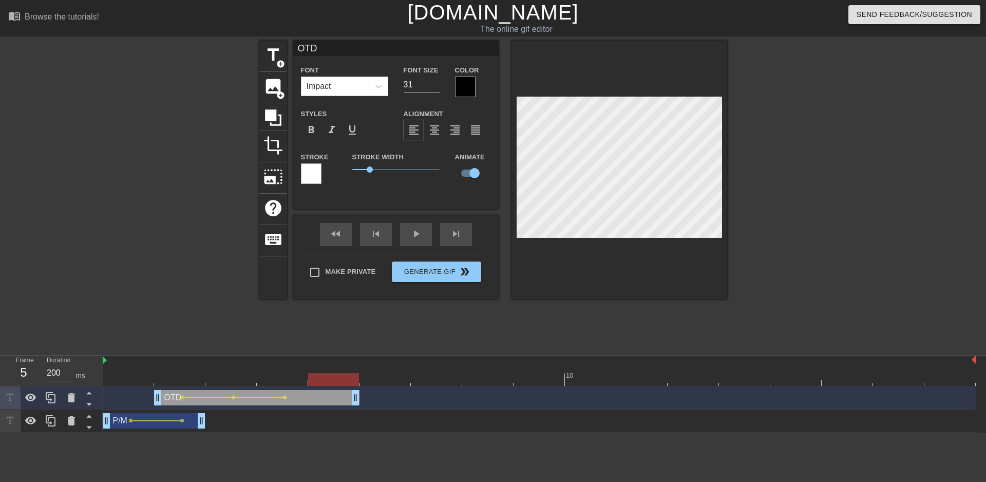
drag, startPoint x: 296, startPoint y: 378, endPoint x: 326, endPoint y: 377, distance: 30.8
click at [326, 377] on div at bounding box center [333, 379] width 51 height 13
click at [583, 242] on div at bounding box center [619, 170] width 216 height 258
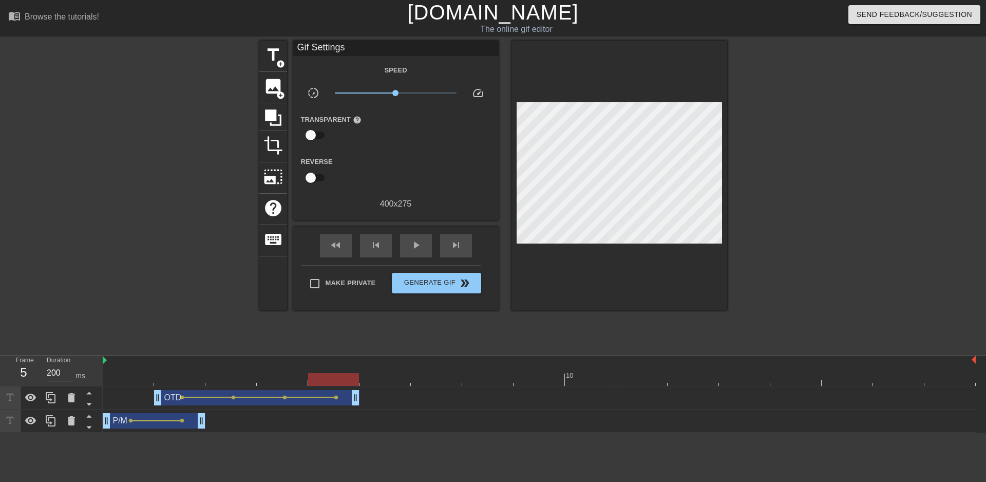
click at [409, 432] on html "menu_book Browse the tutorials! [DOMAIN_NAME] The online gif editor Send Feedba…" at bounding box center [493, 216] width 986 height 432
click at [279, 59] on span "title" at bounding box center [273, 55] width 20 height 20
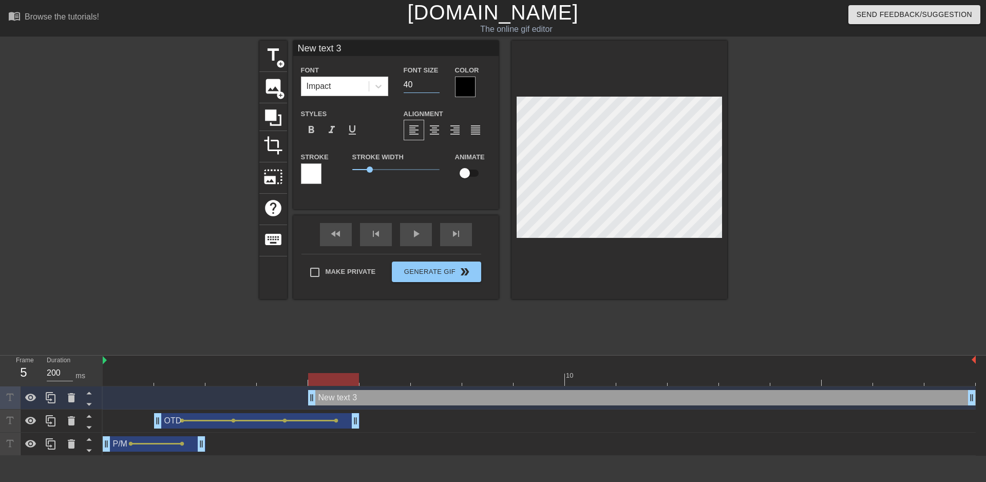
drag, startPoint x: 418, startPoint y: 79, endPoint x: 394, endPoint y: 81, distance: 24.8
click at [395, 82] on div "Font Impact Font Size 40 Color" at bounding box center [395, 80] width 205 height 33
type input "31"
type input "P"
type textarea "P"
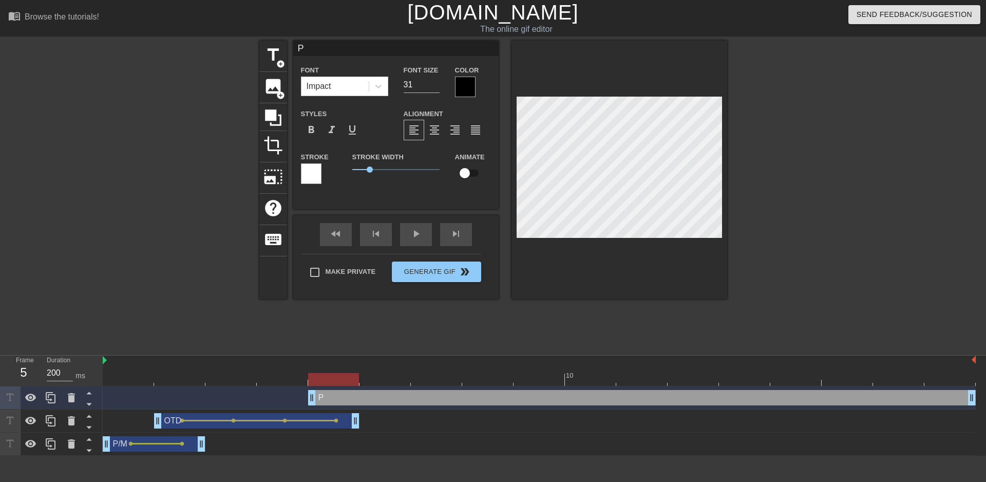
type input "P/"
type textarea "P/"
type input "P/M"
type textarea "P/M"
drag, startPoint x: 870, startPoint y: 175, endPoint x: 784, endPoint y: 173, distance: 85.7
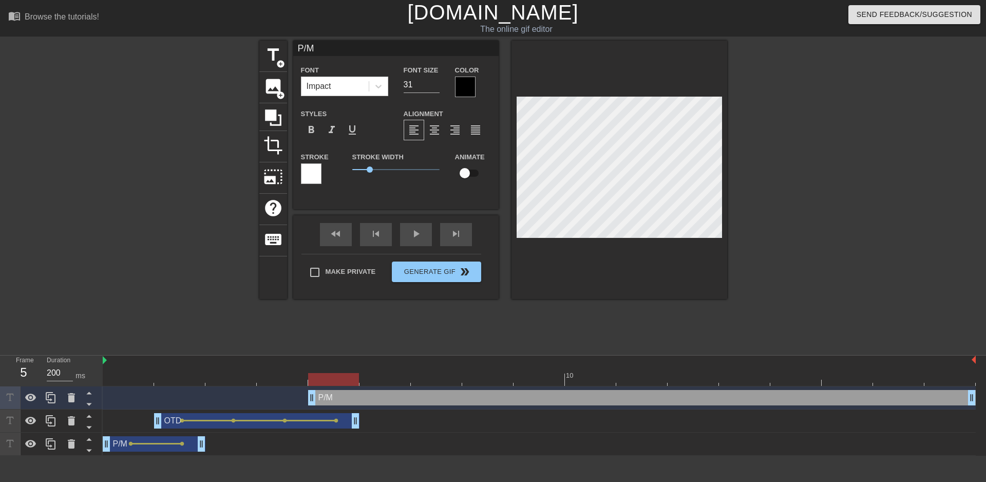
click at [867, 173] on div at bounding box center [816, 195] width 154 height 308
click at [468, 171] on input "checkbox" at bounding box center [464, 173] width 59 height 20
checkbox input "true"
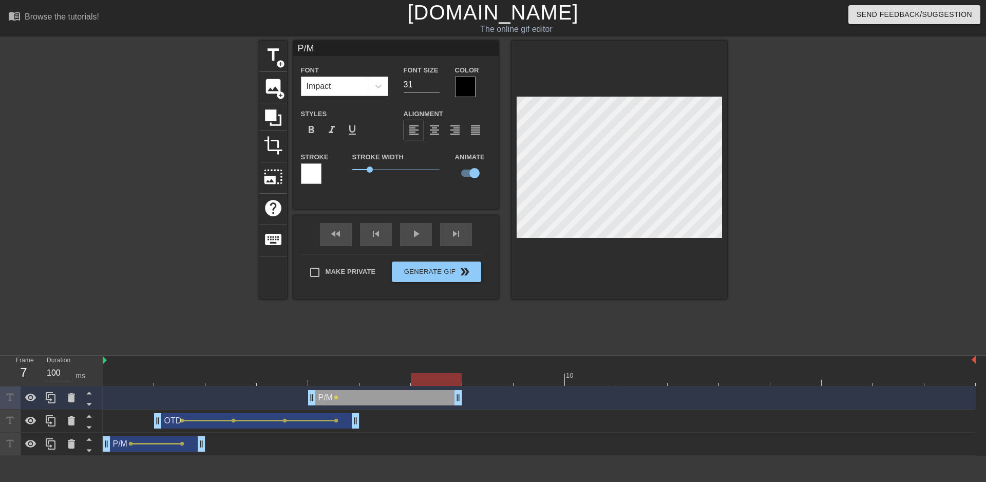
drag, startPoint x: 971, startPoint y: 396, endPoint x: 476, endPoint y: 422, distance: 495.1
click at [476, 422] on div "P/M drag_handle drag_handle lens OTD drag_handle drag_handle lens lens lens len…" at bounding box center [544, 420] width 883 height 69
click at [339, 378] on div at bounding box center [539, 379] width 873 height 13
click at [388, 378] on div at bounding box center [539, 379] width 873 height 13
click at [335, 378] on div at bounding box center [539, 379] width 873 height 13
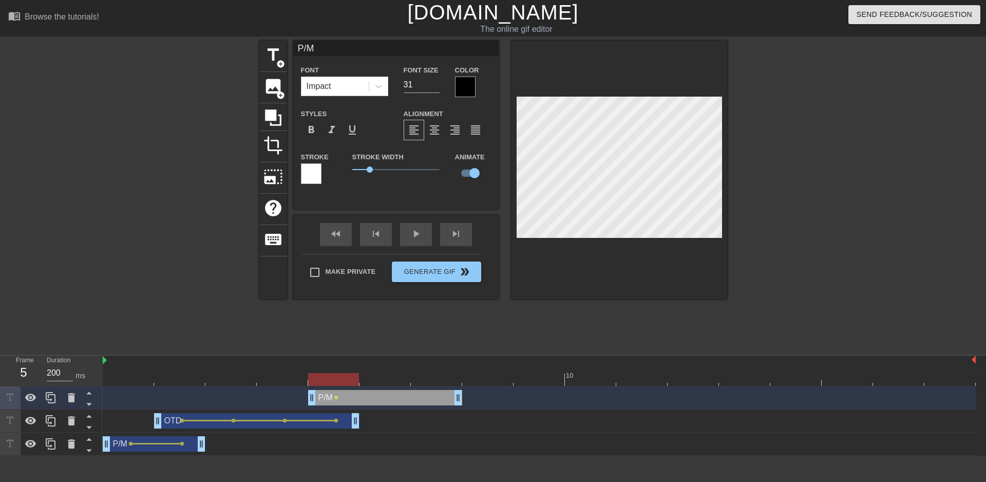
click at [387, 383] on div at bounding box center [539, 379] width 873 height 13
click at [425, 382] on div at bounding box center [539, 379] width 873 height 13
drag, startPoint x: 460, startPoint y: 400, endPoint x: 487, endPoint y: 398, distance: 26.8
click at [681, 245] on div at bounding box center [619, 170] width 216 height 258
click at [754, 269] on div at bounding box center [816, 195] width 154 height 308
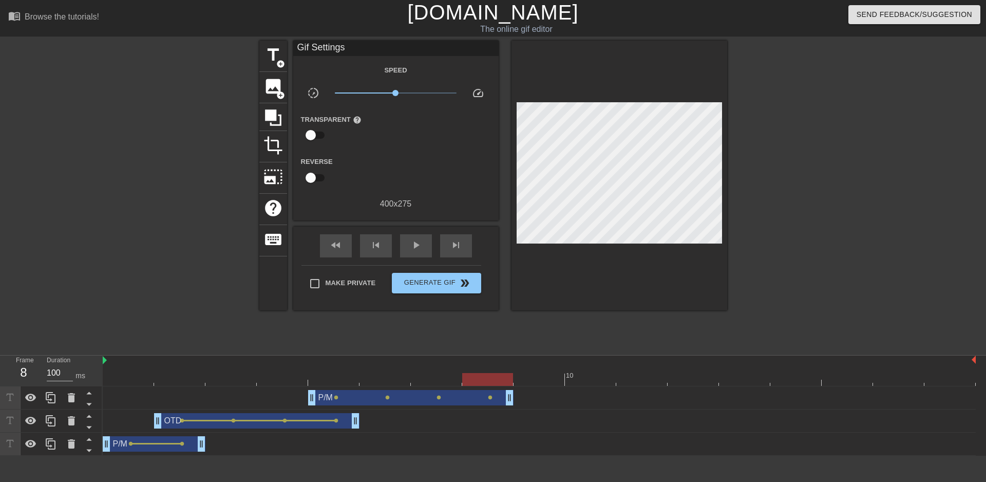
drag, startPoint x: 457, startPoint y: 447, endPoint x: 434, endPoint y: 412, distance: 42.3
click at [455, 447] on div "P/M drag_handle drag_handle lens lens" at bounding box center [539, 443] width 873 height 15
click at [314, 379] on div at bounding box center [539, 379] width 873 height 13
click at [280, 378] on div at bounding box center [539, 379] width 873 height 13
click at [412, 247] on span "play_arrow" at bounding box center [416, 245] width 12 height 12
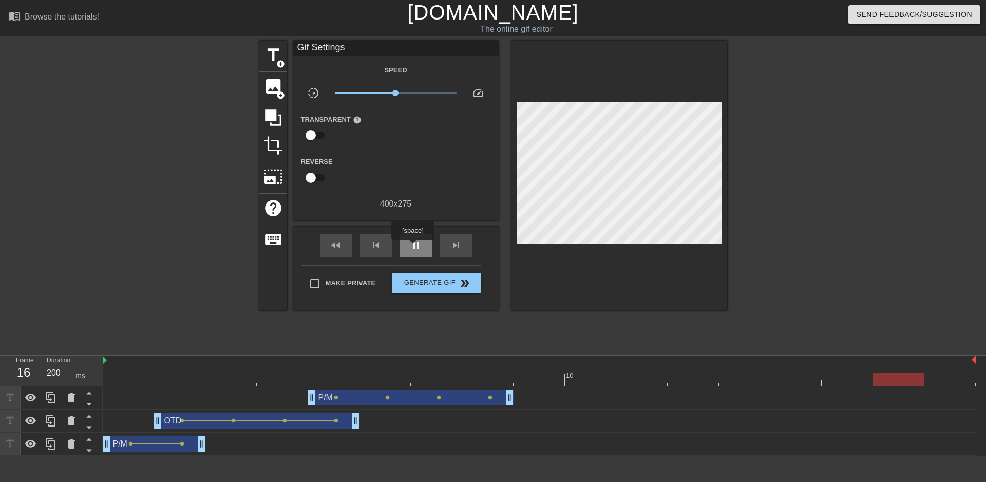
click at [412, 247] on span "pause" at bounding box center [416, 245] width 12 height 12
click at [358, 455] on html "menu_book Browse the tutorials! [DOMAIN_NAME] The online gif editor Send Feedba…" at bounding box center [493, 227] width 986 height 455
drag, startPoint x: 152, startPoint y: 380, endPoint x: 134, endPoint y: 382, distance: 18.1
click at [145, 382] on div at bounding box center [539, 379] width 873 height 13
click at [412, 243] on span "play_arrow" at bounding box center [416, 245] width 12 height 12
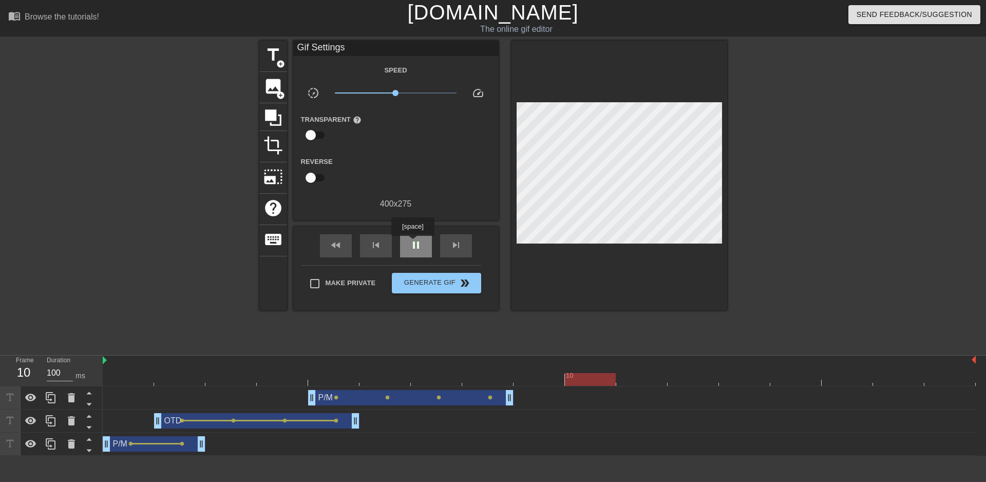
click at [412, 243] on span "pause" at bounding box center [416, 245] width 12 height 12
type input "200"
click at [376, 378] on div at bounding box center [539, 379] width 873 height 13
click at [270, 57] on span "title" at bounding box center [273, 55] width 20 height 20
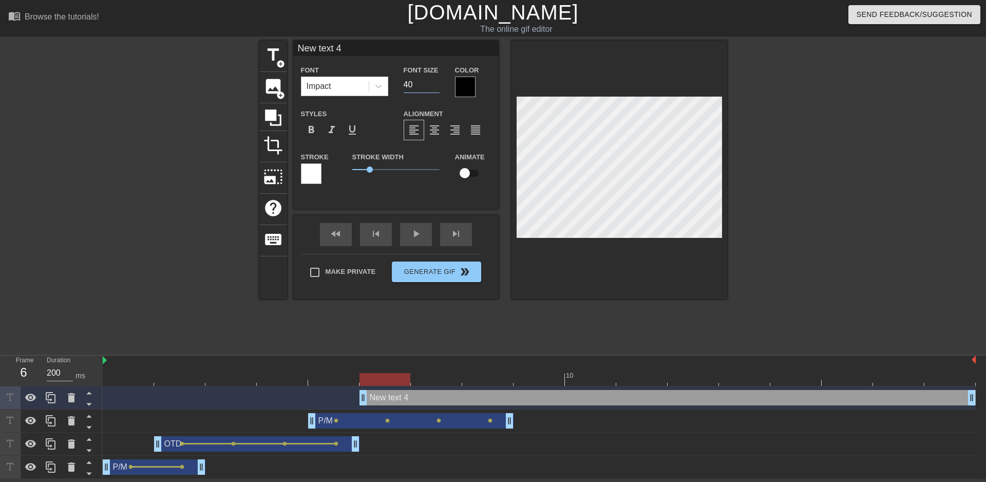
drag, startPoint x: 407, startPoint y: 88, endPoint x: 419, endPoint y: 86, distance: 12.0
click at [400, 87] on div "Font Size 40" at bounding box center [421, 80] width 51 height 33
drag, startPoint x: 419, startPoint y: 86, endPoint x: 385, endPoint y: 86, distance: 34.9
click at [389, 86] on div "Font Impact Font Size 40 Color" at bounding box center [395, 80] width 205 height 33
type input "31"
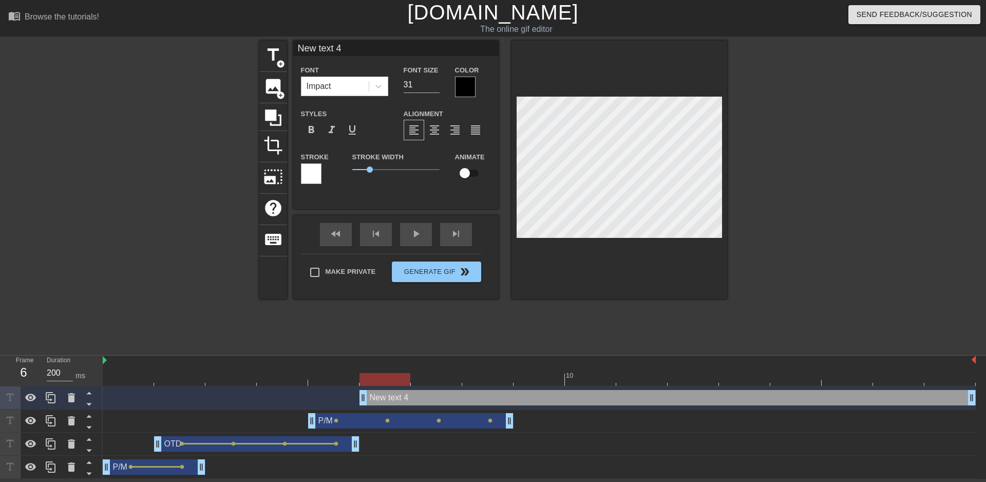
scroll to position [2, 2]
type textarea "O"
type input "O"
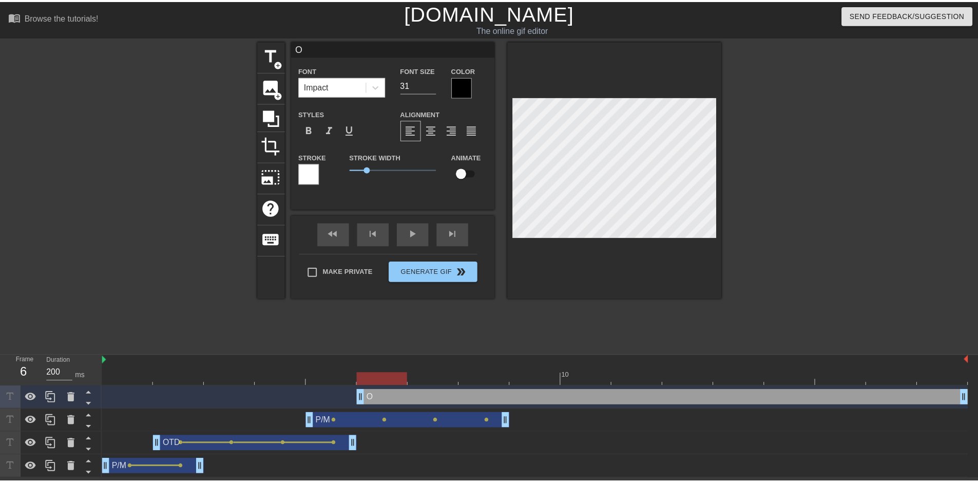
scroll to position [2, 1]
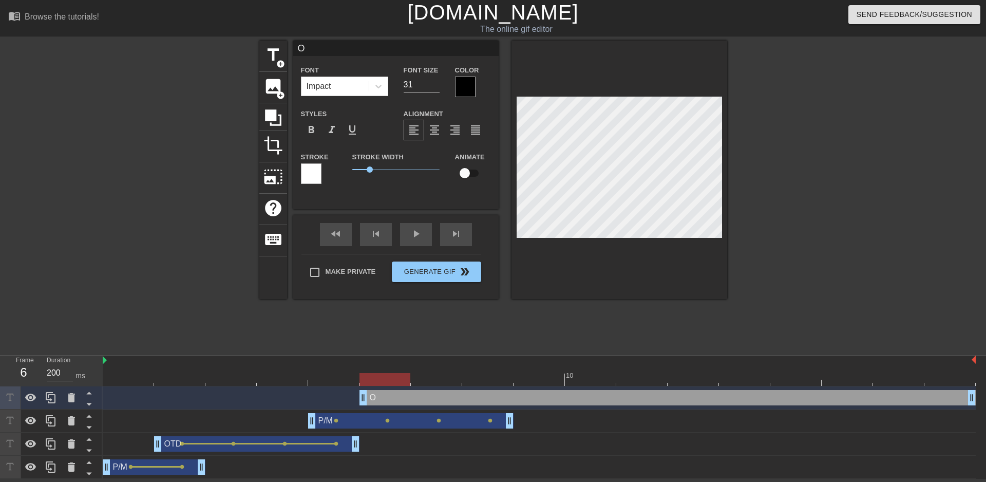
type textarea "OT"
type input "OT"
type textarea "OTD"
type input "OTD"
click at [468, 169] on input "checkbox" at bounding box center [464, 173] width 59 height 20
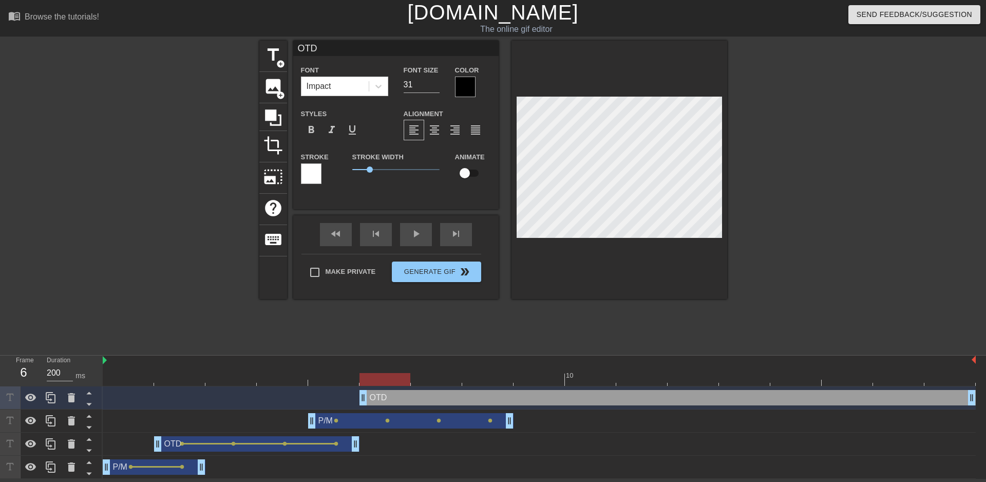
checkbox input "true"
drag, startPoint x: 392, startPoint y: 379, endPoint x: 412, endPoint y: 378, distance: 20.0
click at [412, 378] on div at bounding box center [436, 379] width 51 height 13
drag, startPoint x: 448, startPoint y: 376, endPoint x: 485, endPoint y: 377, distance: 37.0
click at [485, 377] on div at bounding box center [487, 379] width 51 height 13
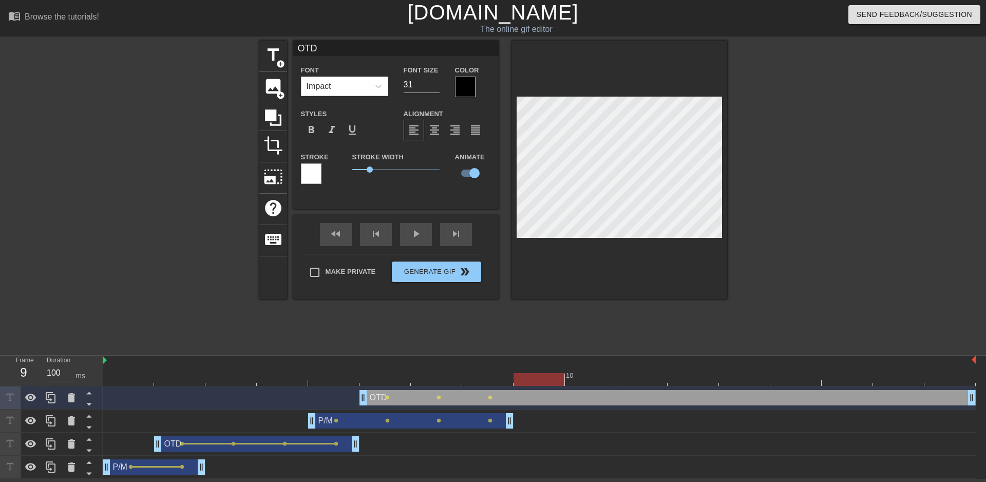
drag, startPoint x: 501, startPoint y: 377, endPoint x: 535, endPoint y: 376, distance: 33.9
click at [535, 376] on div at bounding box center [538, 379] width 51 height 13
drag, startPoint x: 551, startPoint y: 378, endPoint x: 578, endPoint y: 377, distance: 26.7
click at [578, 377] on div at bounding box center [590, 379] width 51 height 13
click at [649, 249] on div at bounding box center [619, 170] width 216 height 258
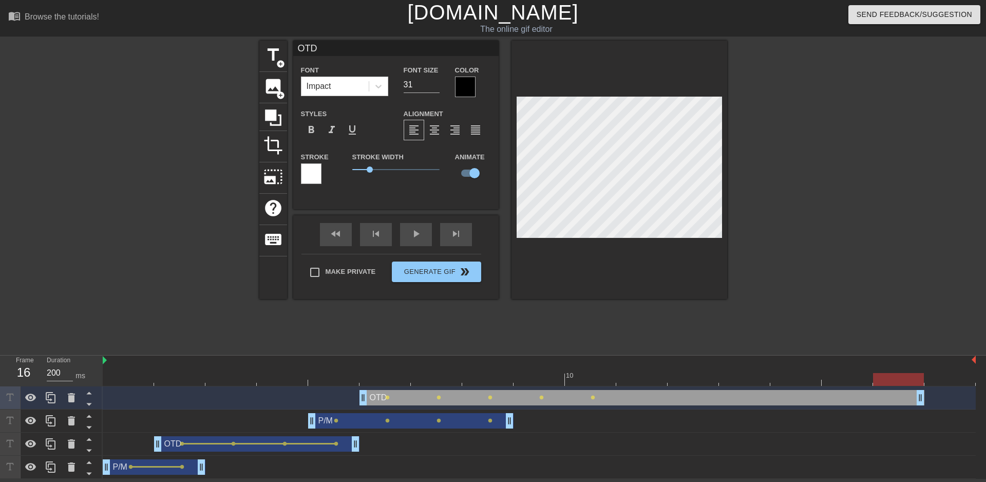
type input "100"
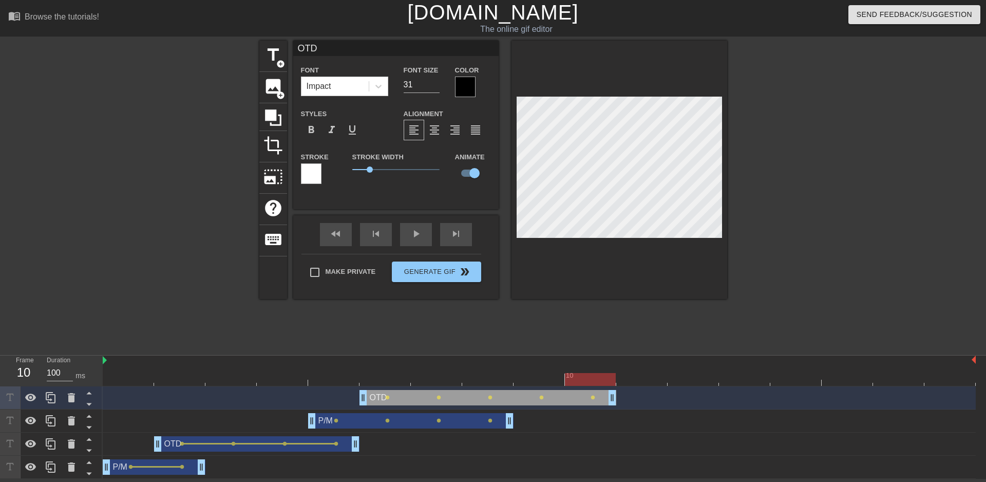
drag, startPoint x: 972, startPoint y: 399, endPoint x: 634, endPoint y: 405, distance: 338.3
click at [634, 405] on div "OTD drag_handle drag_handle lens lens lens lens lens" at bounding box center [539, 397] width 873 height 23
click at [543, 382] on div at bounding box center [539, 379] width 873 height 13
click at [269, 63] on span "title" at bounding box center [273, 55] width 20 height 20
type input "New text 5"
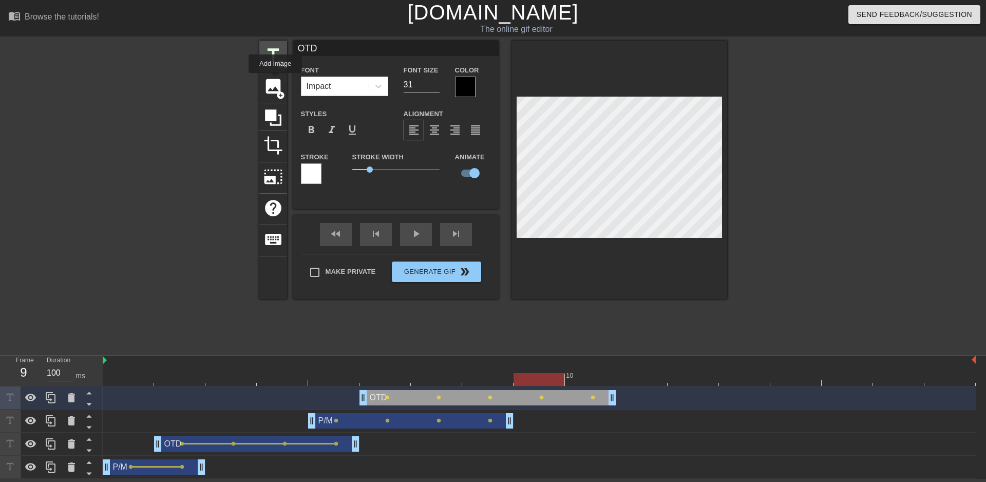
type input "40"
checkbox input "false"
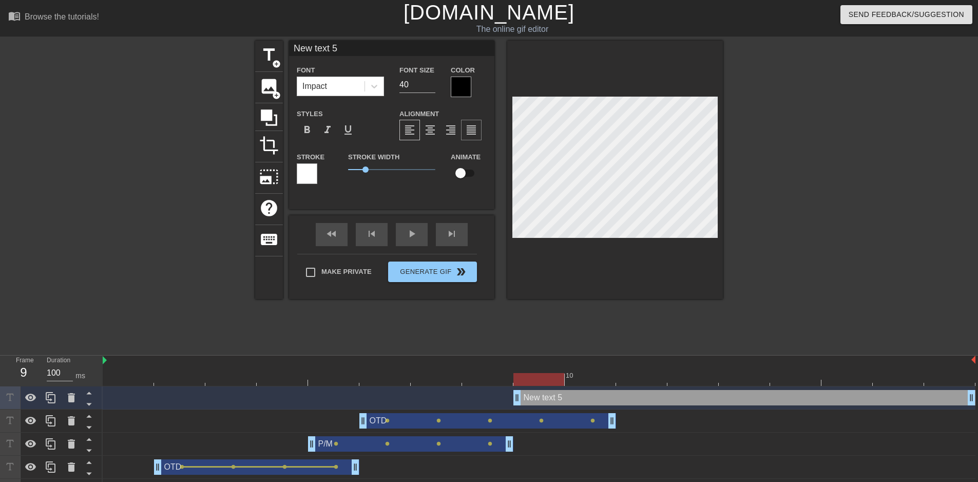
scroll to position [2, 2]
drag, startPoint x: 419, startPoint y: 83, endPoint x: 379, endPoint y: 84, distance: 40.1
click at [380, 84] on div "Font Impact Font Size 40 Color" at bounding box center [391, 80] width 205 height 33
type input "31"
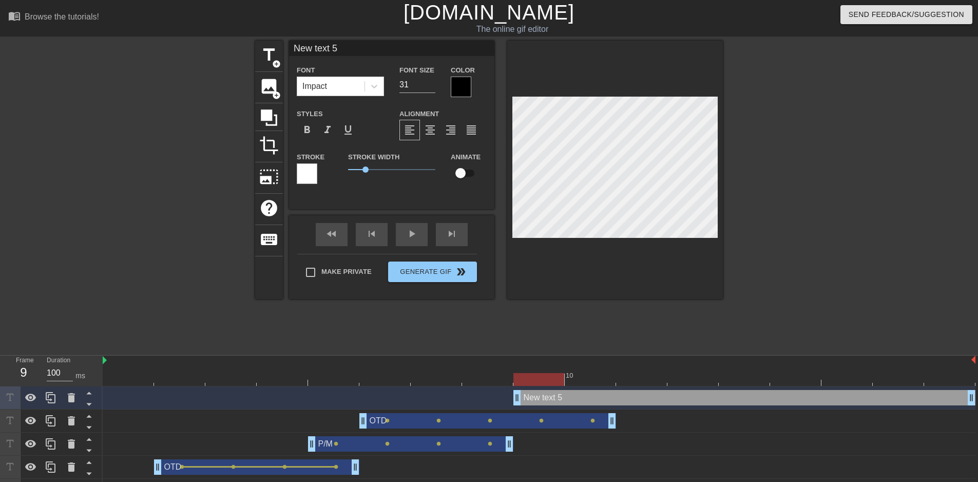
type input "P"
type textarea "P"
type input "P/"
type textarea "P/"
type input "P/M"
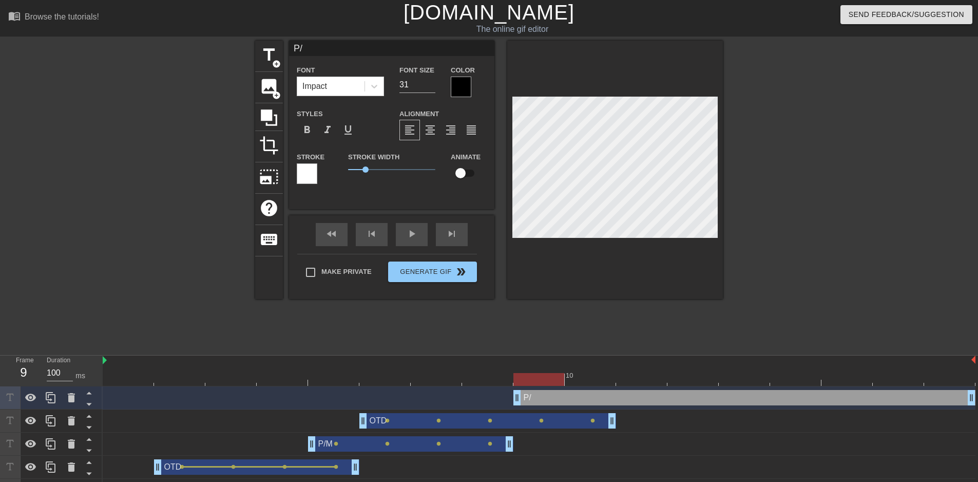
type textarea "P/M"
click at [459, 175] on input "checkbox" at bounding box center [460, 173] width 59 height 20
checkbox input "true"
click at [587, 378] on div at bounding box center [539, 379] width 873 height 13
click at [275, 63] on span "add_circle" at bounding box center [276, 64] width 9 height 9
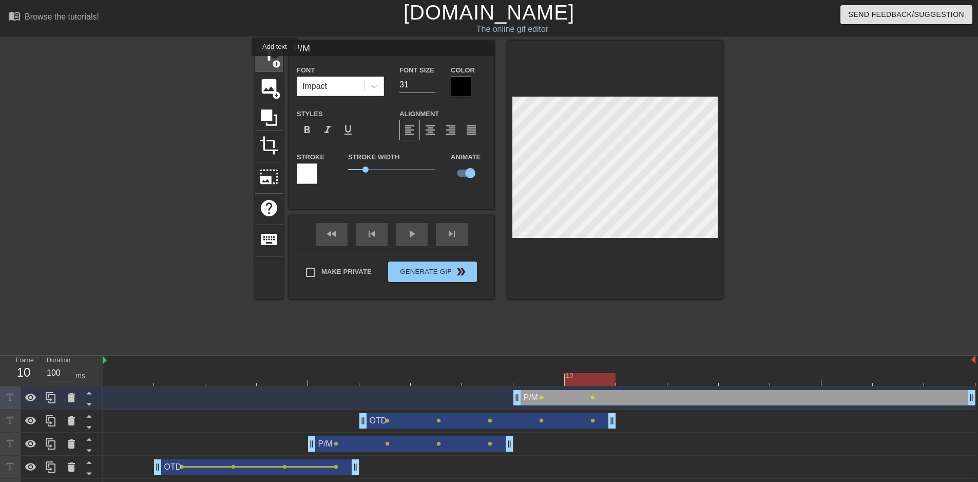
type input "New text 6"
type input "40"
checkbox input "false"
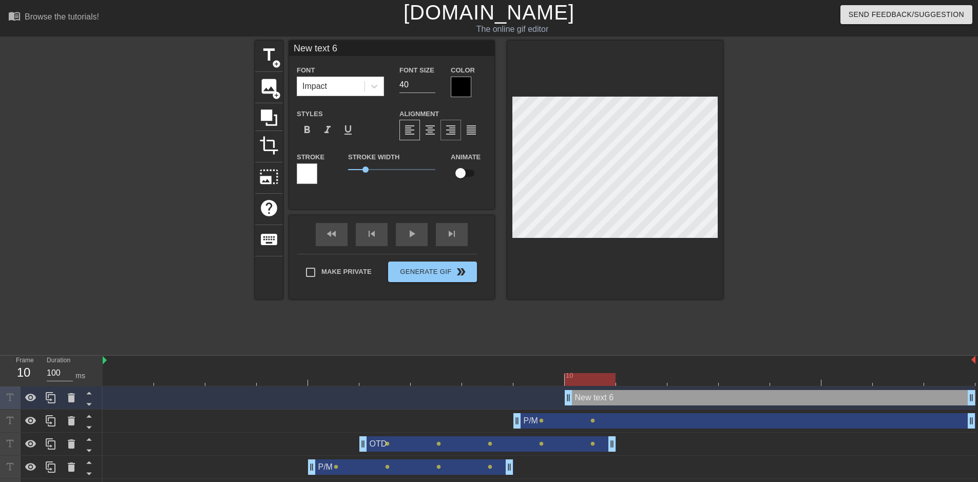
scroll to position [2, 2]
type input "O"
type textarea "O"
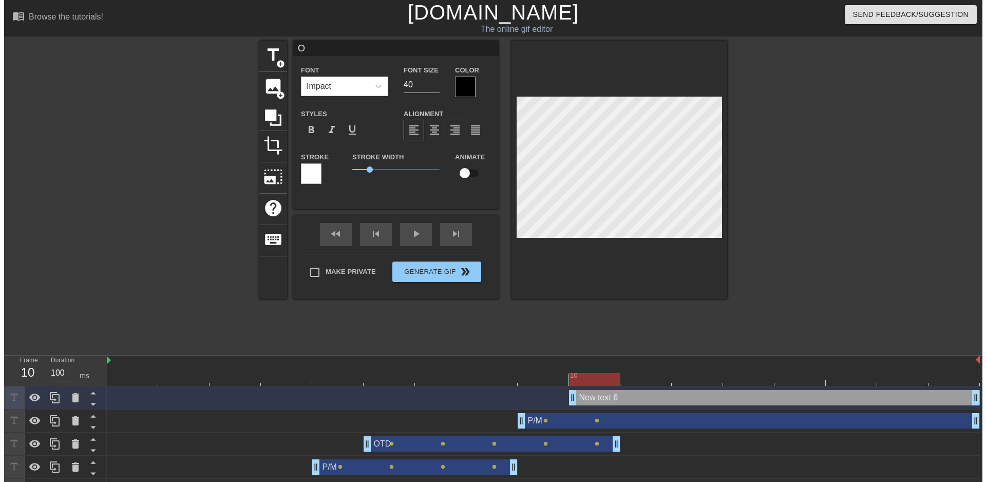
scroll to position [2, 1]
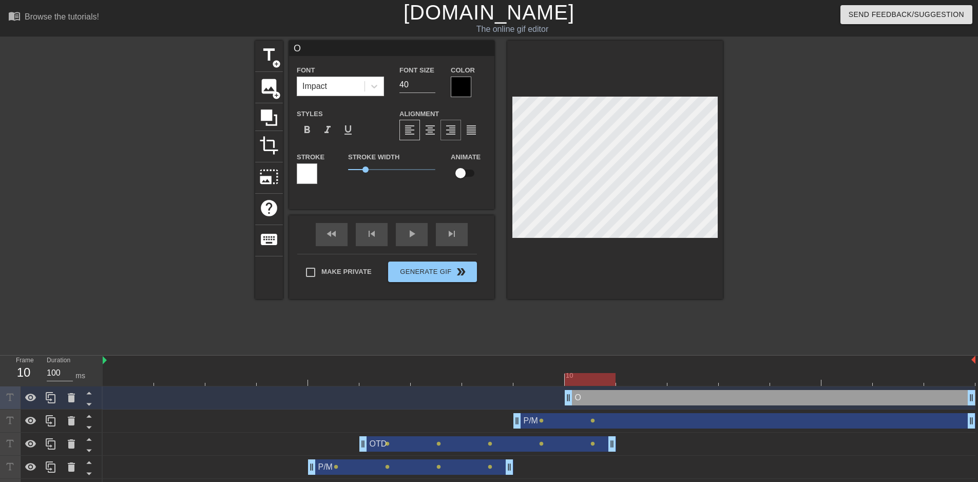
type input "OT"
type textarea "OT"
type input "OTD"
type textarea "OTD"
drag, startPoint x: 412, startPoint y: 83, endPoint x: 383, endPoint y: 84, distance: 28.8
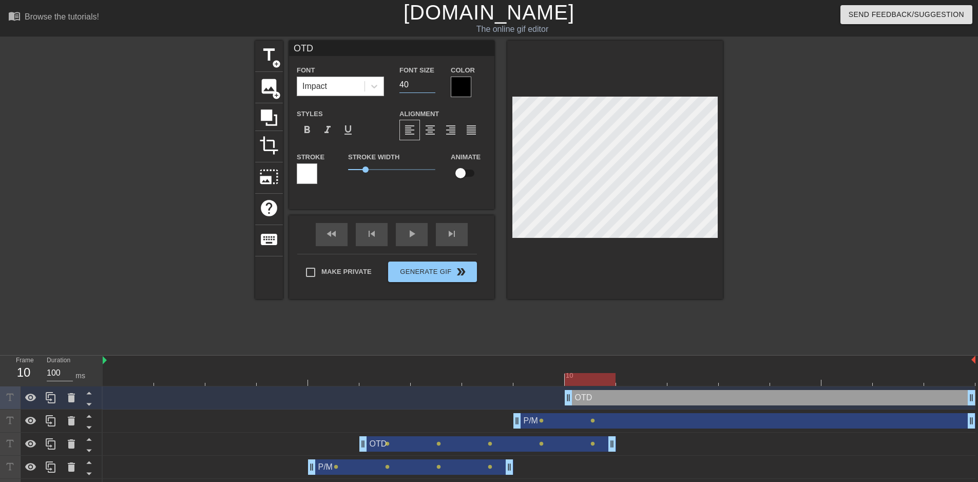
click at [384, 84] on div "Font Impact Font Size 40 Color" at bounding box center [391, 80] width 205 height 33
type input "31"
drag, startPoint x: 465, startPoint y: 173, endPoint x: 506, endPoint y: 211, distance: 55.6
click at [465, 172] on input "checkbox" at bounding box center [460, 173] width 59 height 20
checkbox input "true"
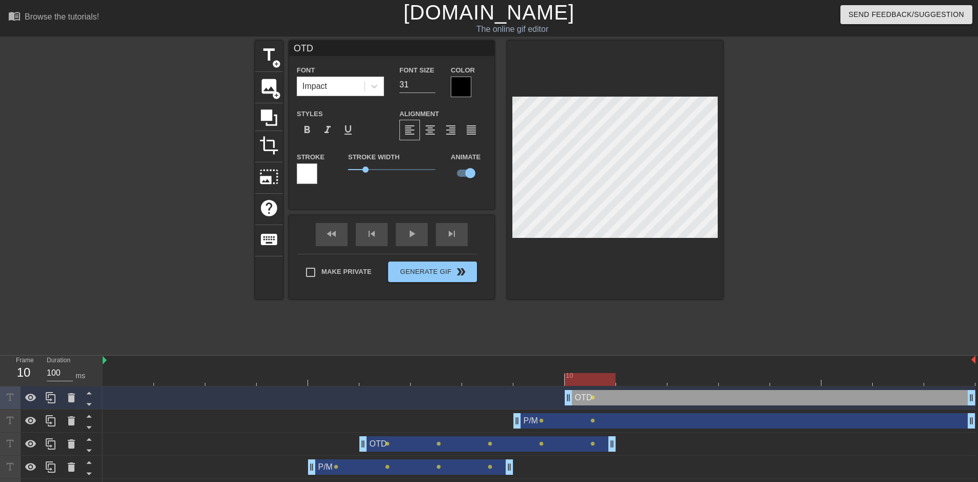
click at [631, 378] on div at bounding box center [539, 379] width 873 height 13
click at [677, 376] on div at bounding box center [539, 379] width 873 height 13
click at [735, 381] on div at bounding box center [539, 379] width 873 height 13
type input "P/M"
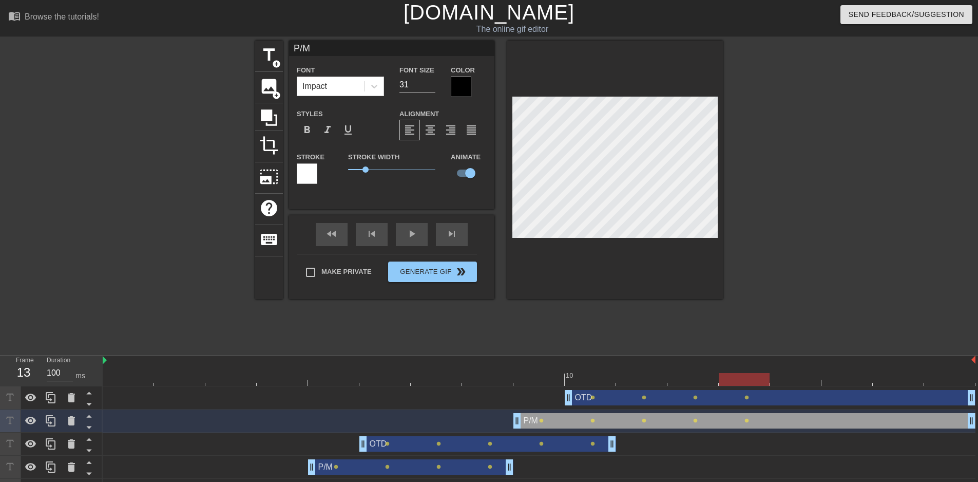
click at [579, 289] on div at bounding box center [615, 170] width 216 height 258
type input "200"
drag, startPoint x: 784, startPoint y: 383, endPoint x: 695, endPoint y: 274, distance: 140.9
click at [783, 383] on div at bounding box center [539, 379] width 873 height 13
type input "OTD"
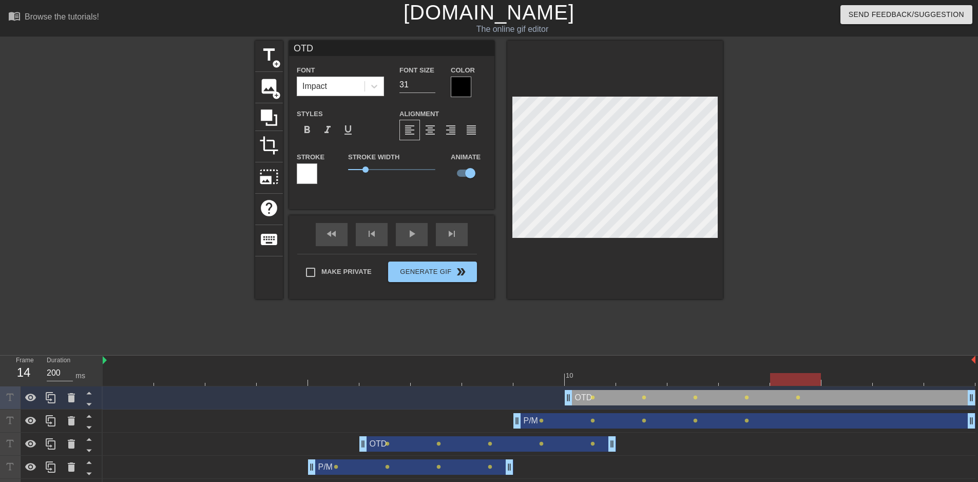
click at [667, 245] on div at bounding box center [615, 170] width 216 height 258
click at [667, 248] on div at bounding box center [615, 170] width 216 height 258
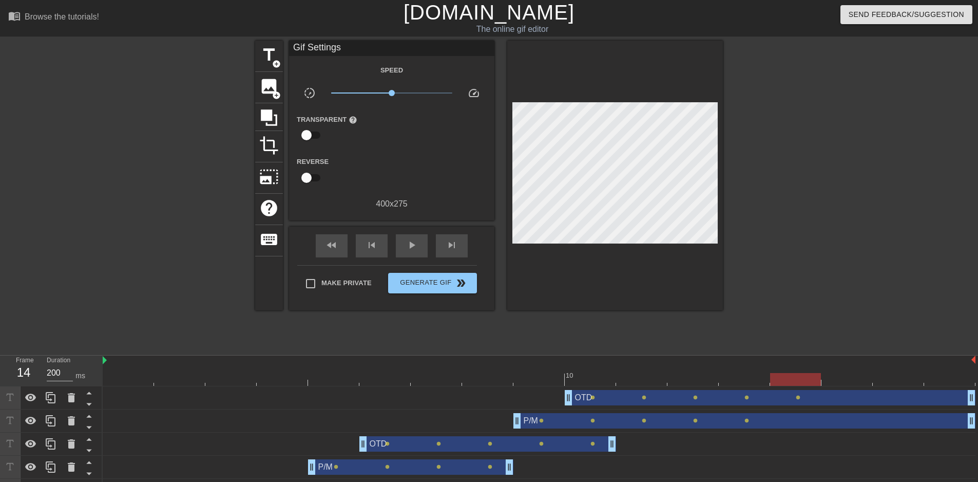
click at [794, 289] on div at bounding box center [812, 195] width 154 height 308
drag, startPoint x: 969, startPoint y: 399, endPoint x: 825, endPoint y: 401, distance: 143.2
click at [825, 401] on div "OTD drag_handle drag_handle lens lens lens lens lens" at bounding box center [539, 397] width 873 height 15
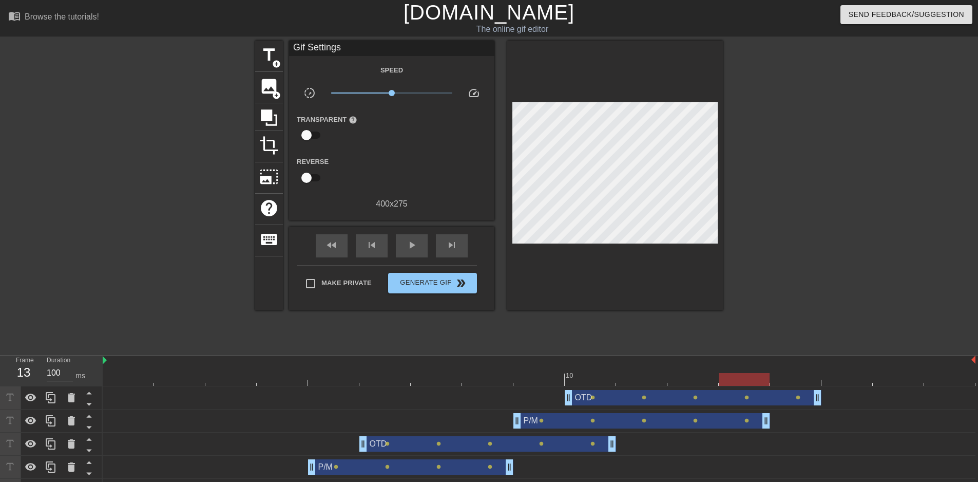
drag, startPoint x: 969, startPoint y: 420, endPoint x: 770, endPoint y: 412, distance: 199.4
click at [773, 421] on div "P/M drag_handle drag_handle lens lens lens lens lens" at bounding box center [539, 420] width 873 height 15
click at [807, 312] on div at bounding box center [812, 195] width 154 height 308
click at [105, 374] on div at bounding box center [539, 379] width 873 height 13
click at [415, 242] on span "play_arrow" at bounding box center [412, 245] width 12 height 12
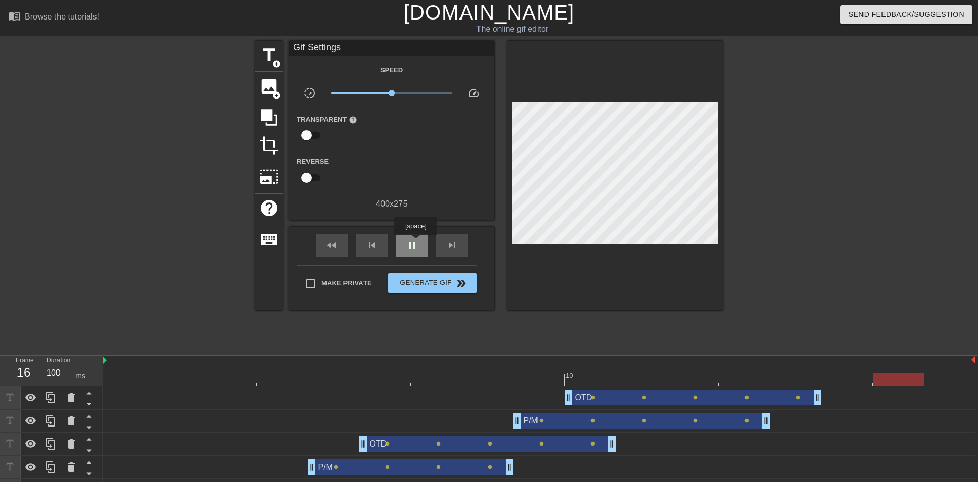
type input "200"
click at [415, 242] on span "pause" at bounding box center [412, 245] width 12 height 12
click at [432, 284] on span "Generate Gif double_arrow" at bounding box center [432, 283] width 81 height 12
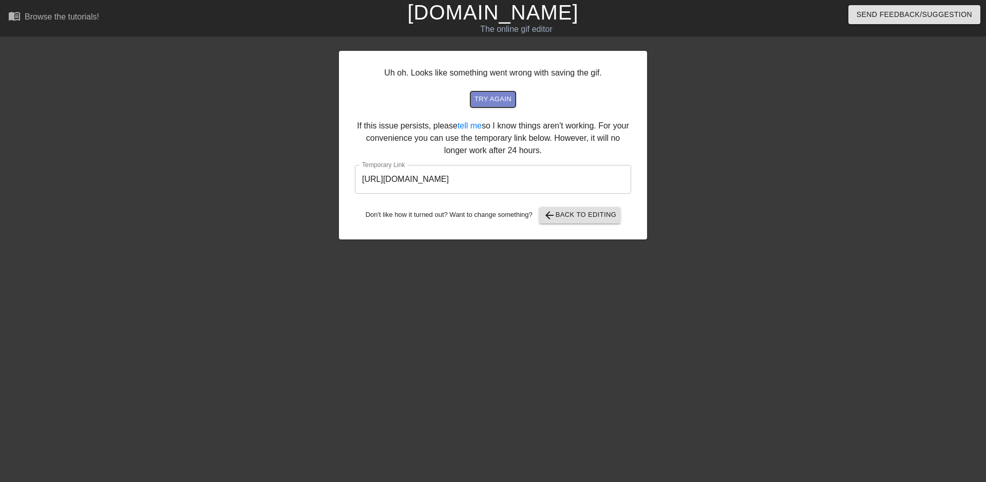
click at [486, 103] on span "try again" at bounding box center [492, 99] width 37 height 12
drag, startPoint x: 611, startPoint y: 180, endPoint x: 265, endPoint y: 185, distance: 345.5
click at [265, 185] on div "Uh oh. Looks like something went wrong with saving the gif. try again If this i…" at bounding box center [493, 195] width 986 height 308
